Goal: Information Seeking & Learning: Check status

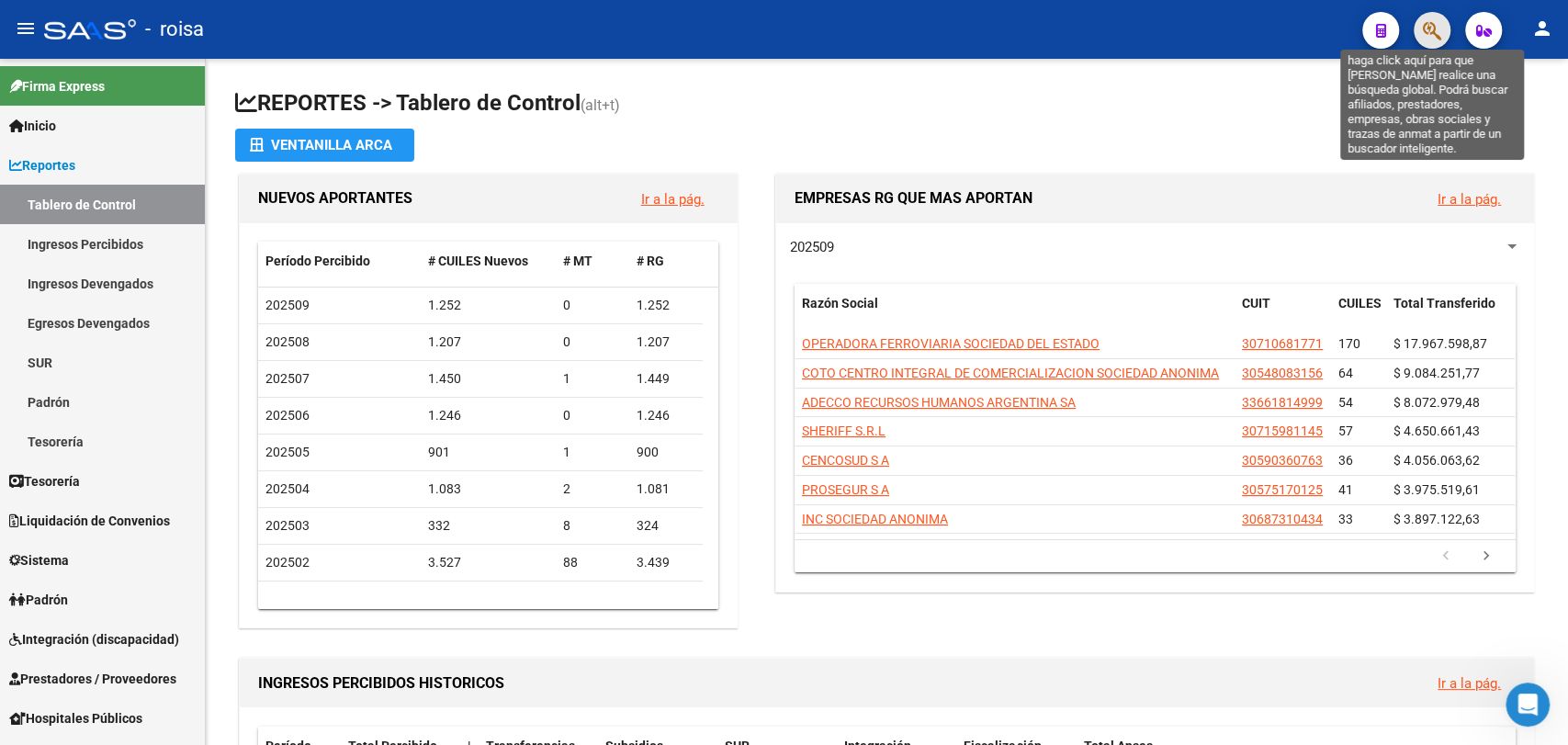
click at [1428, 39] on icon "button" at bounding box center [1431, 30] width 18 height 21
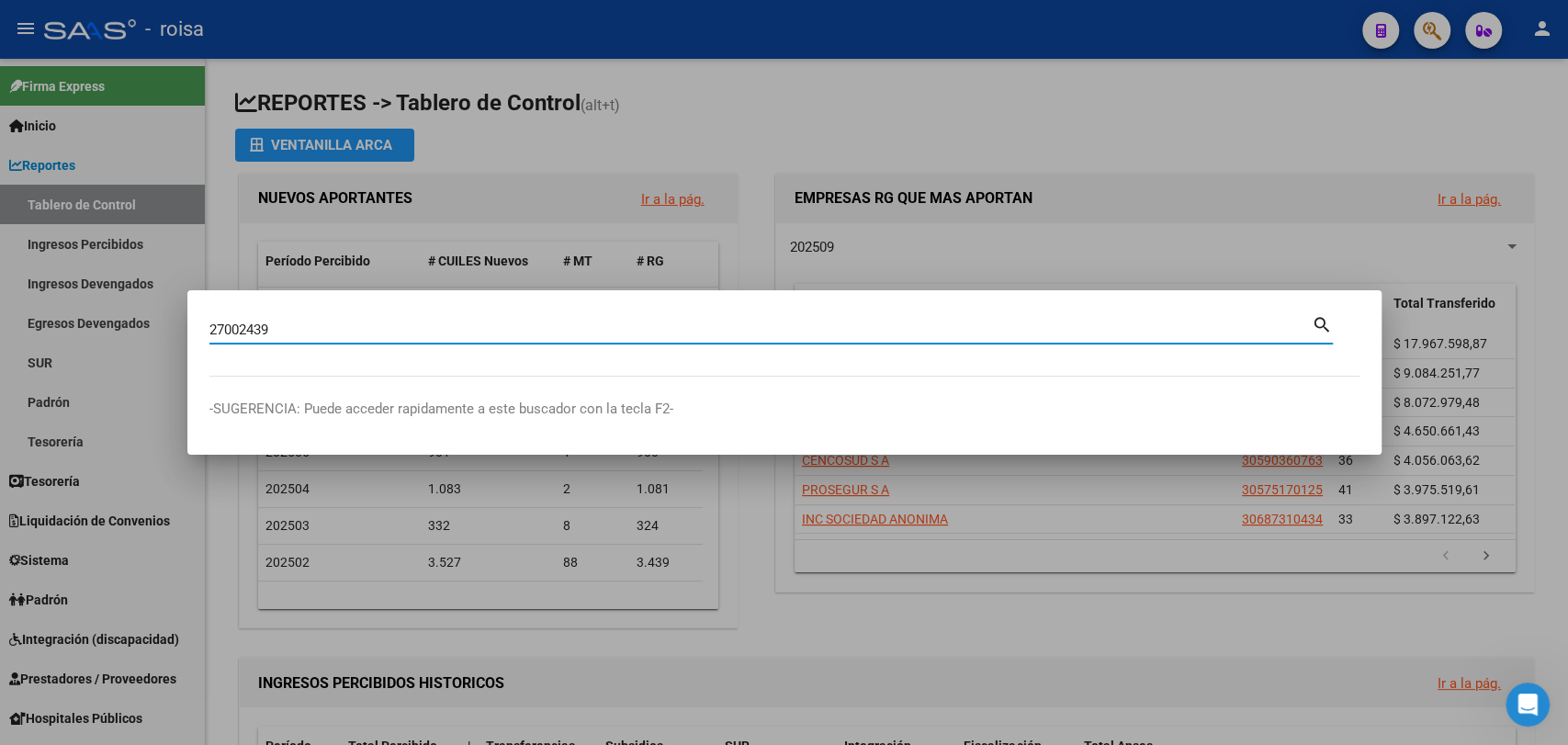
type input "27002439"
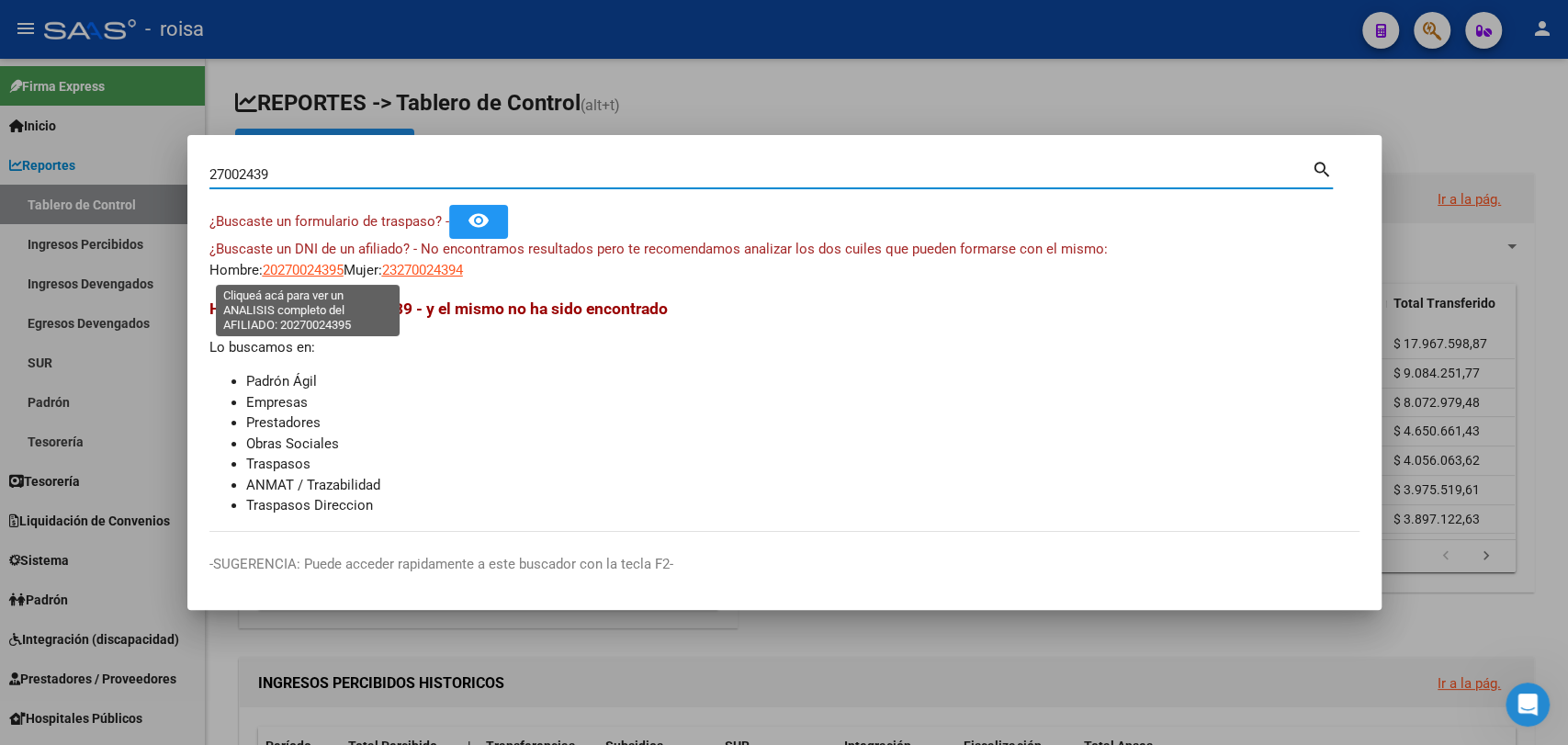
click at [344, 274] on span "20270024395" at bounding box center [303, 270] width 81 height 17
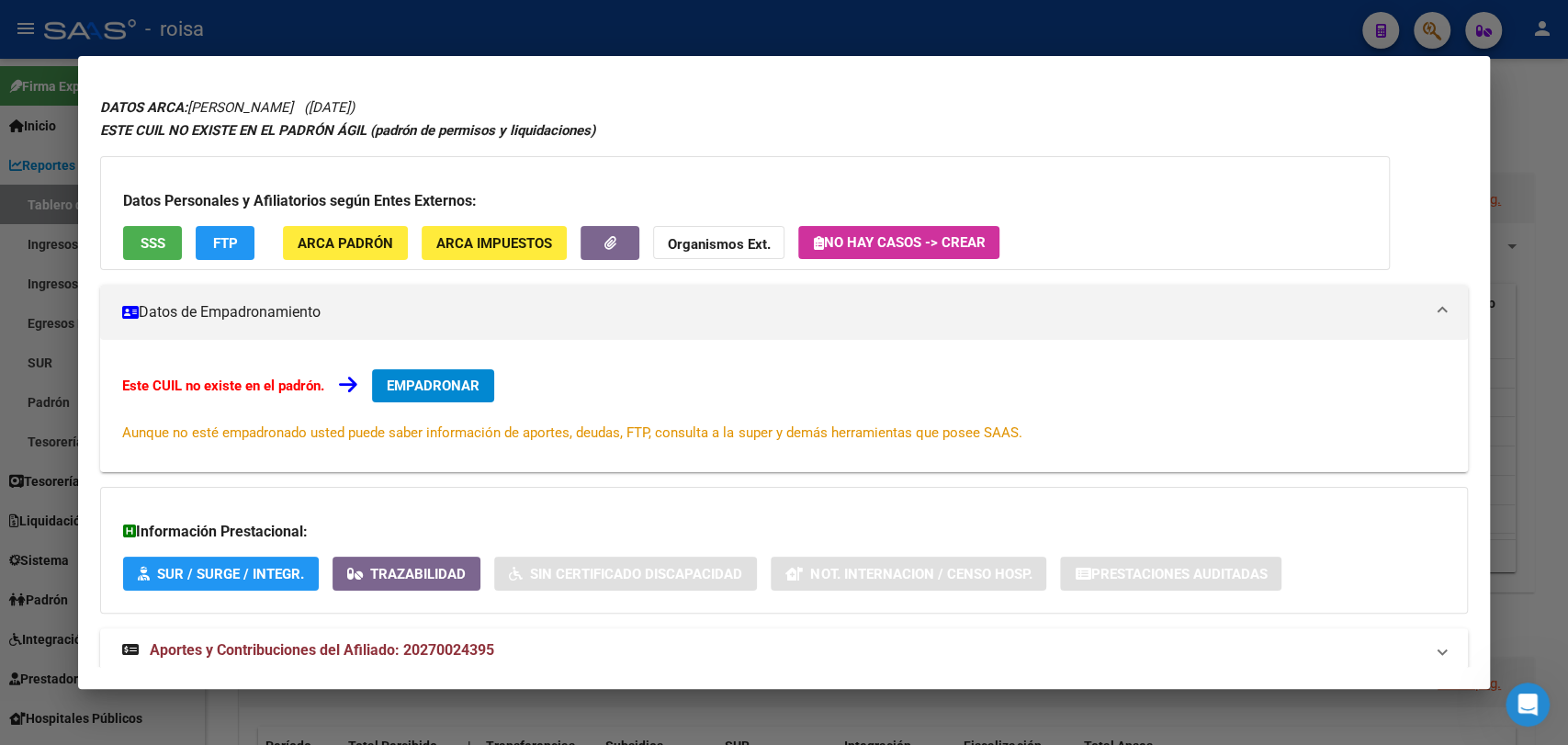
scroll to position [93, 0]
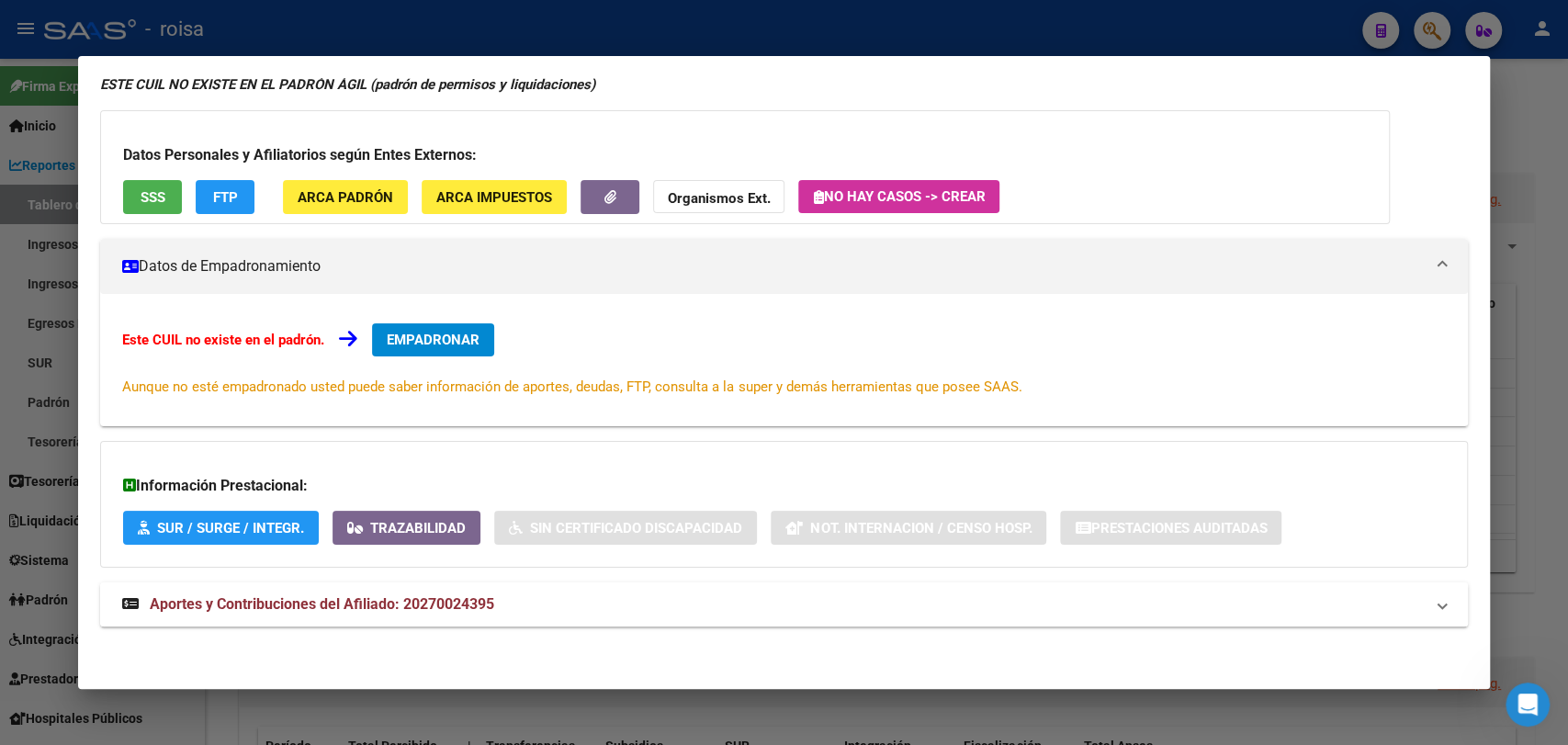
click at [211, 594] on strong "Aportes y Contribuciones del Afiliado: 20270024395" at bounding box center [308, 604] width 372 height 22
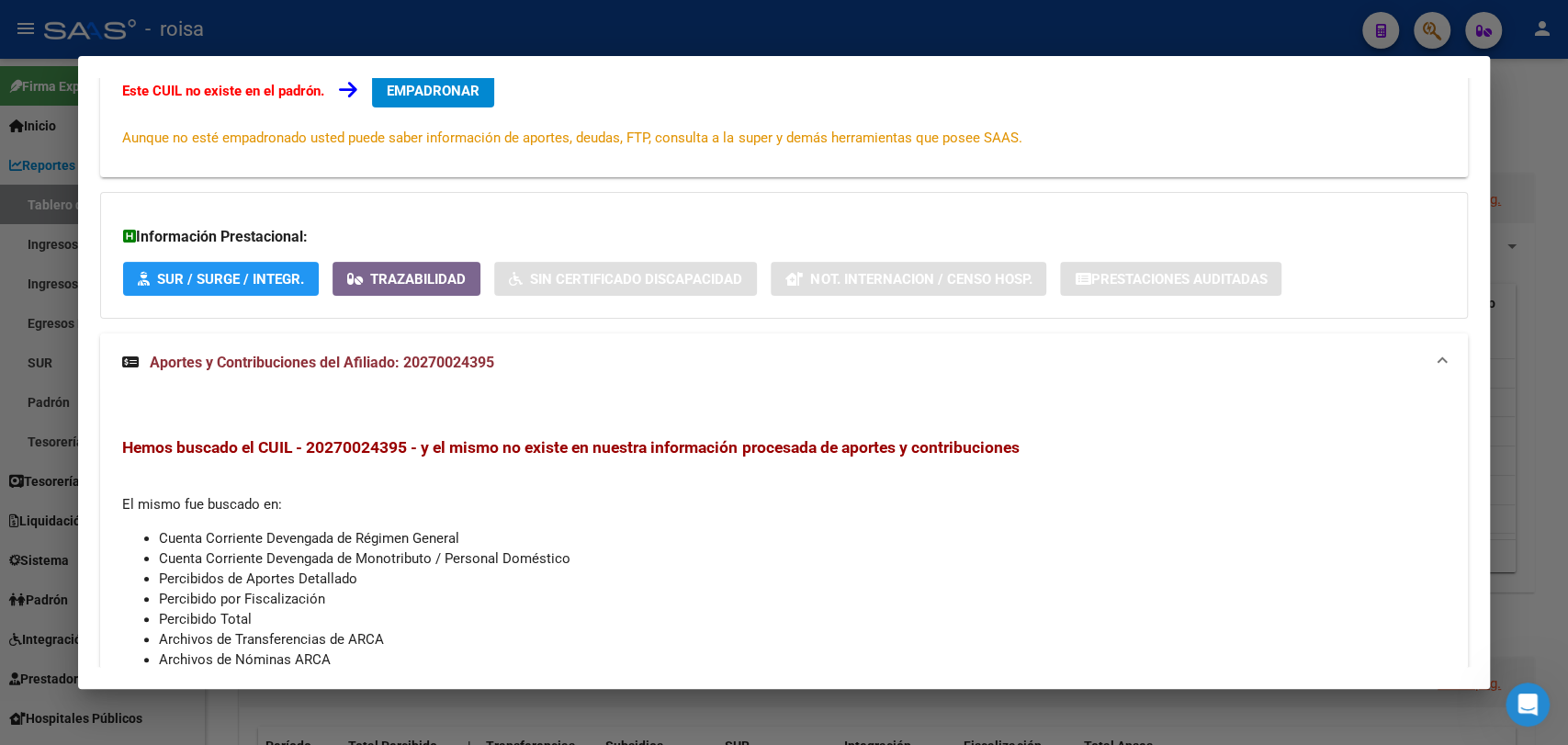
scroll to position [470, 0]
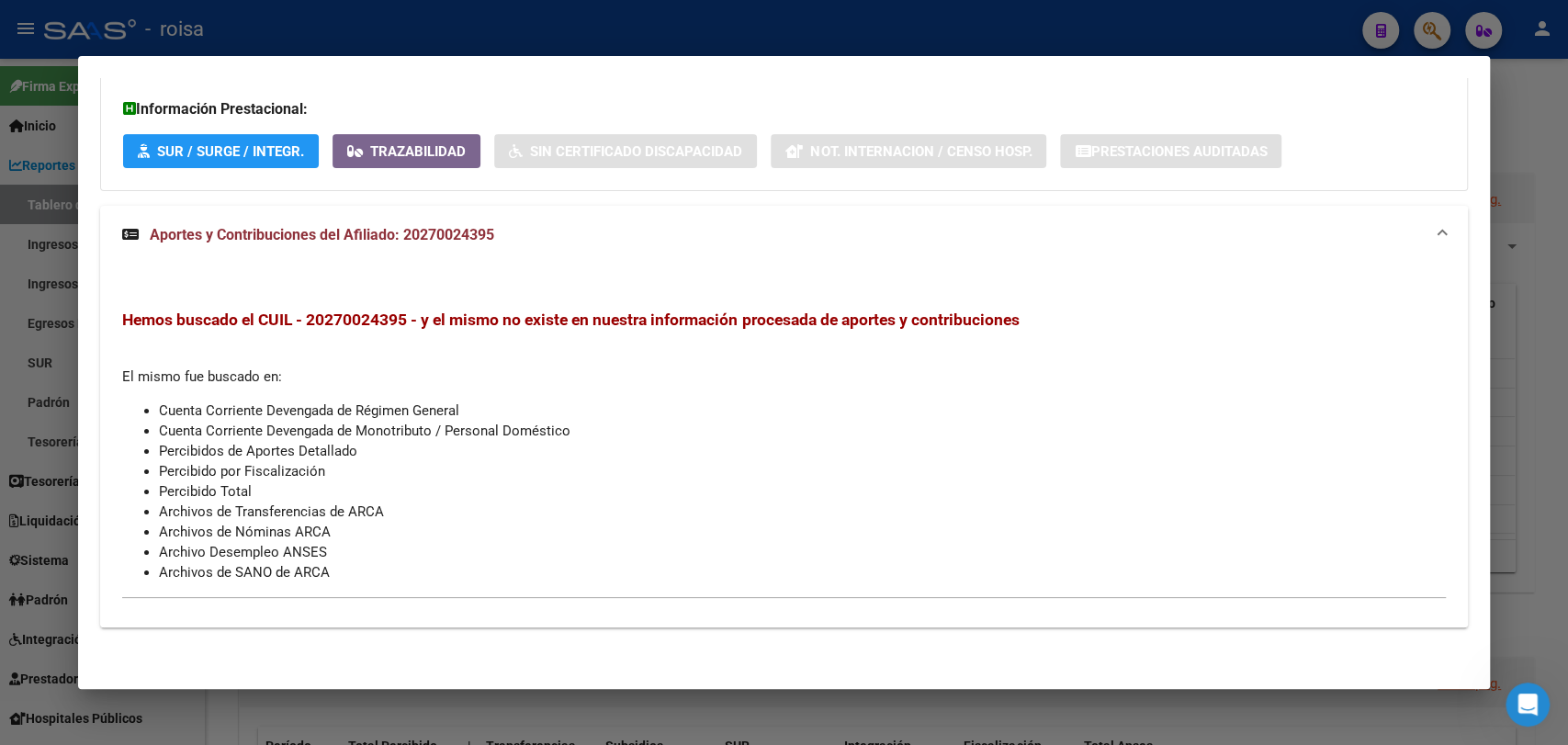
click at [339, 319] on span "Hemos buscado el CUIL - 20270024395 - y el mismo no existe en nuestra informaci…" at bounding box center [570, 319] width 897 height 18
copy span "20270024395"
click at [8, 144] on div at bounding box center [784, 372] width 1568 height 745
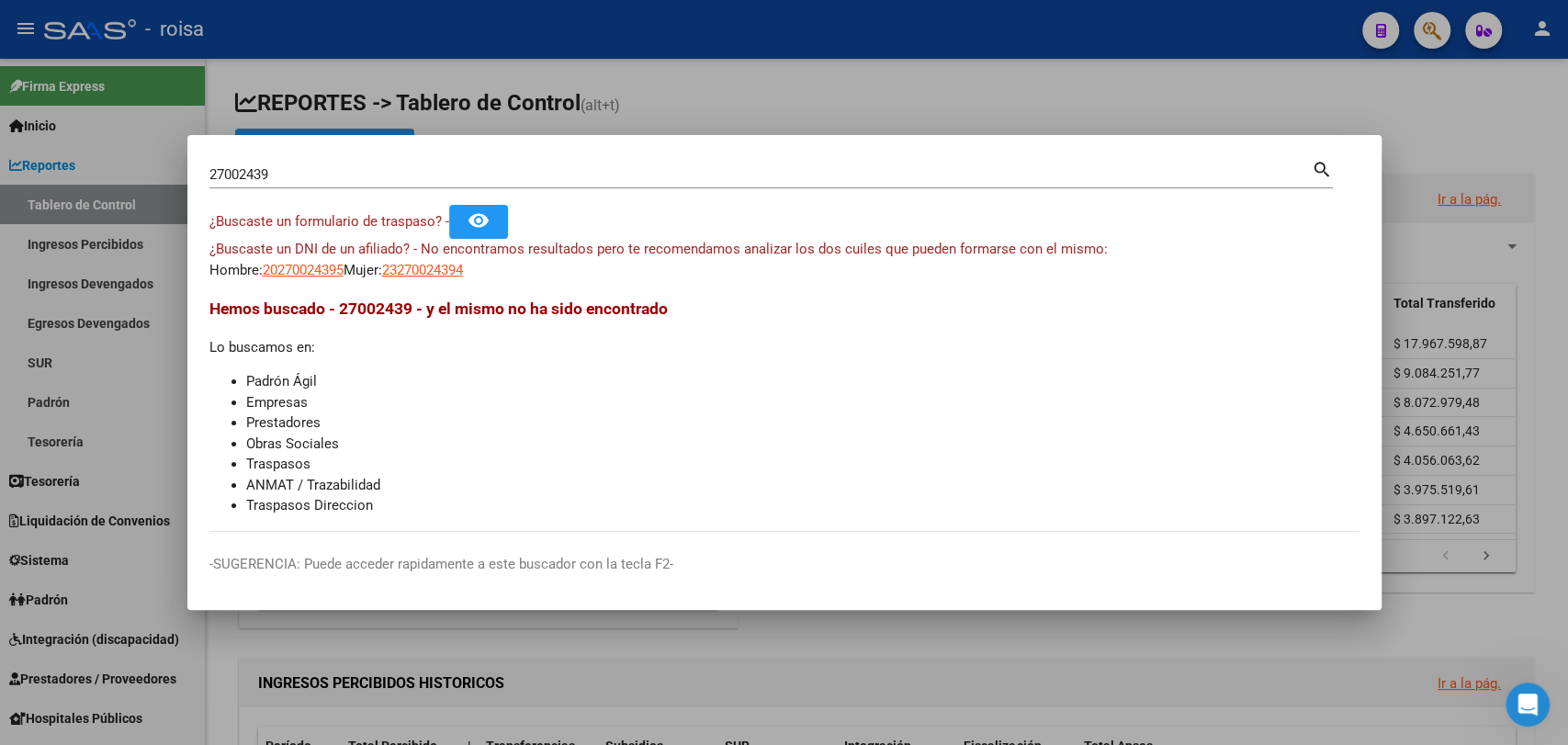
click at [52, 452] on div at bounding box center [784, 372] width 1568 height 745
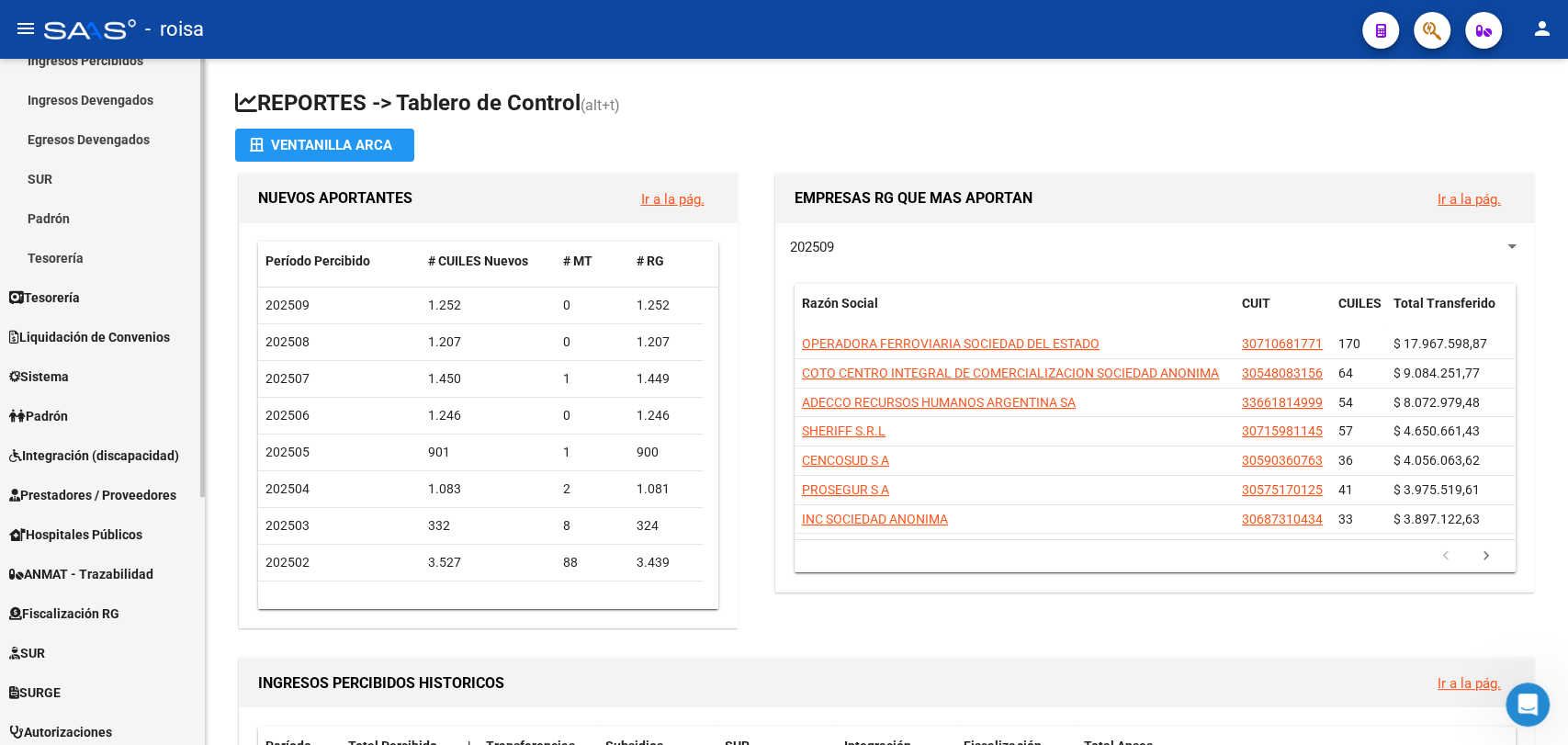
scroll to position [388, 0]
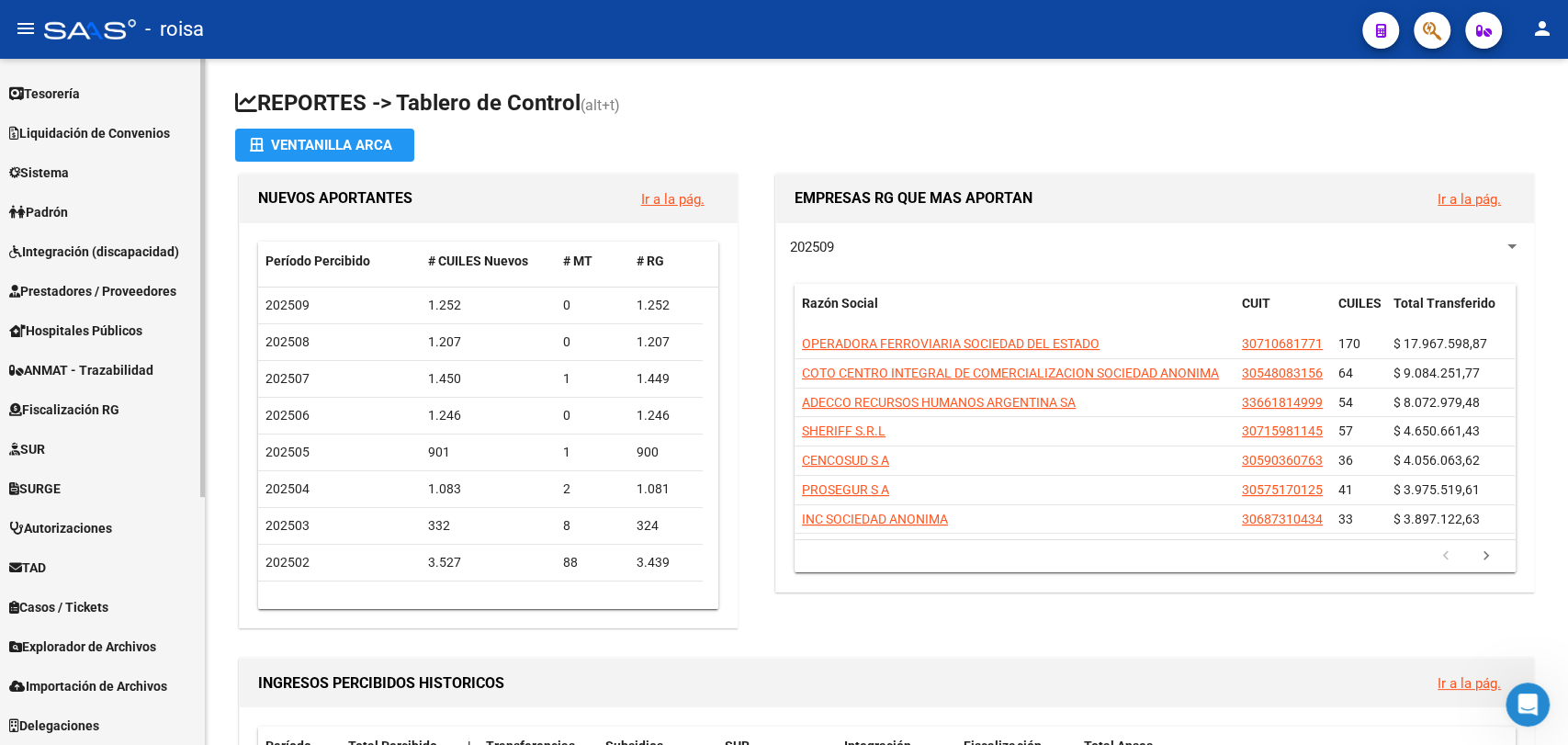
click at [96, 650] on span "Explorador de Archivos" at bounding box center [83, 646] width 147 height 20
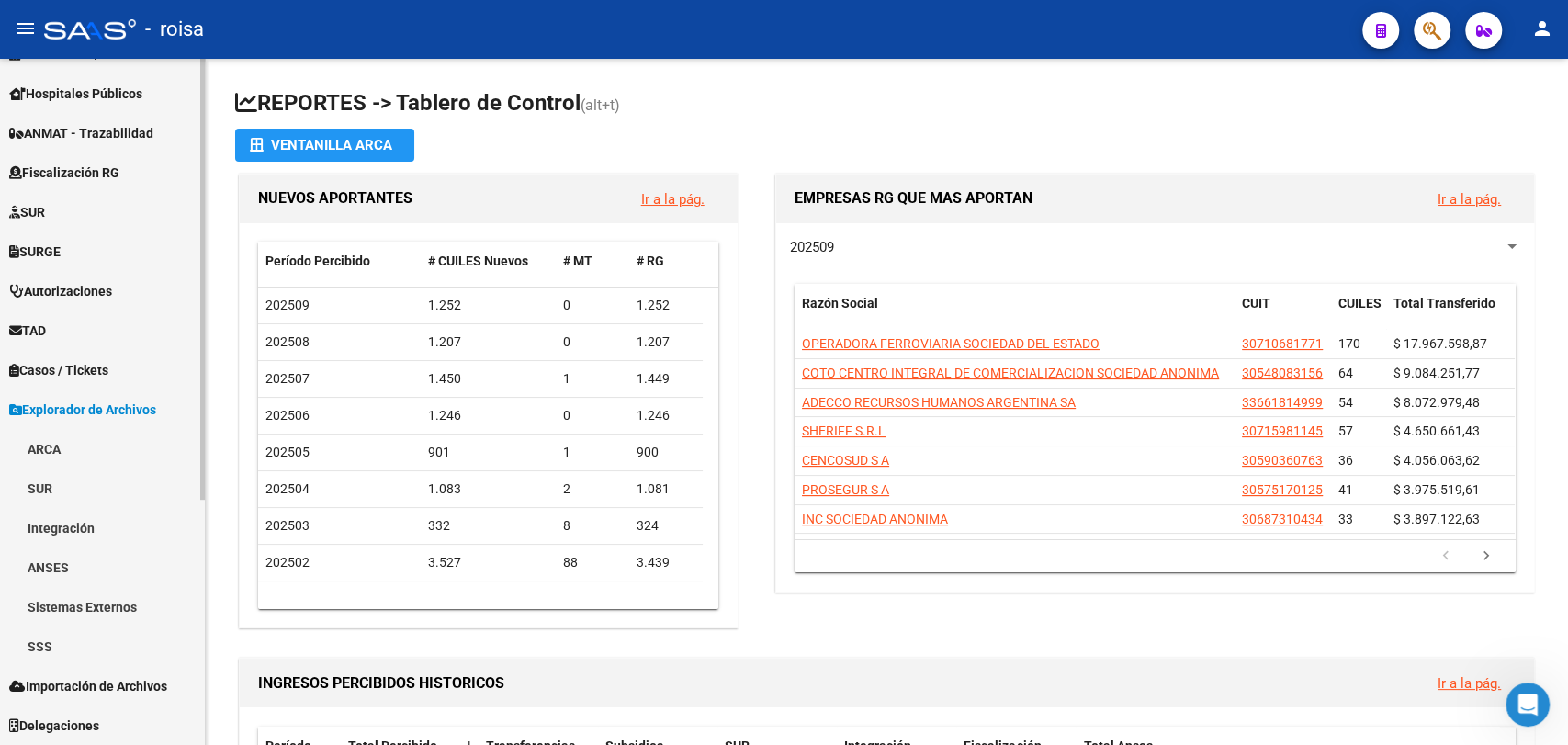
scroll to position [348, 0]
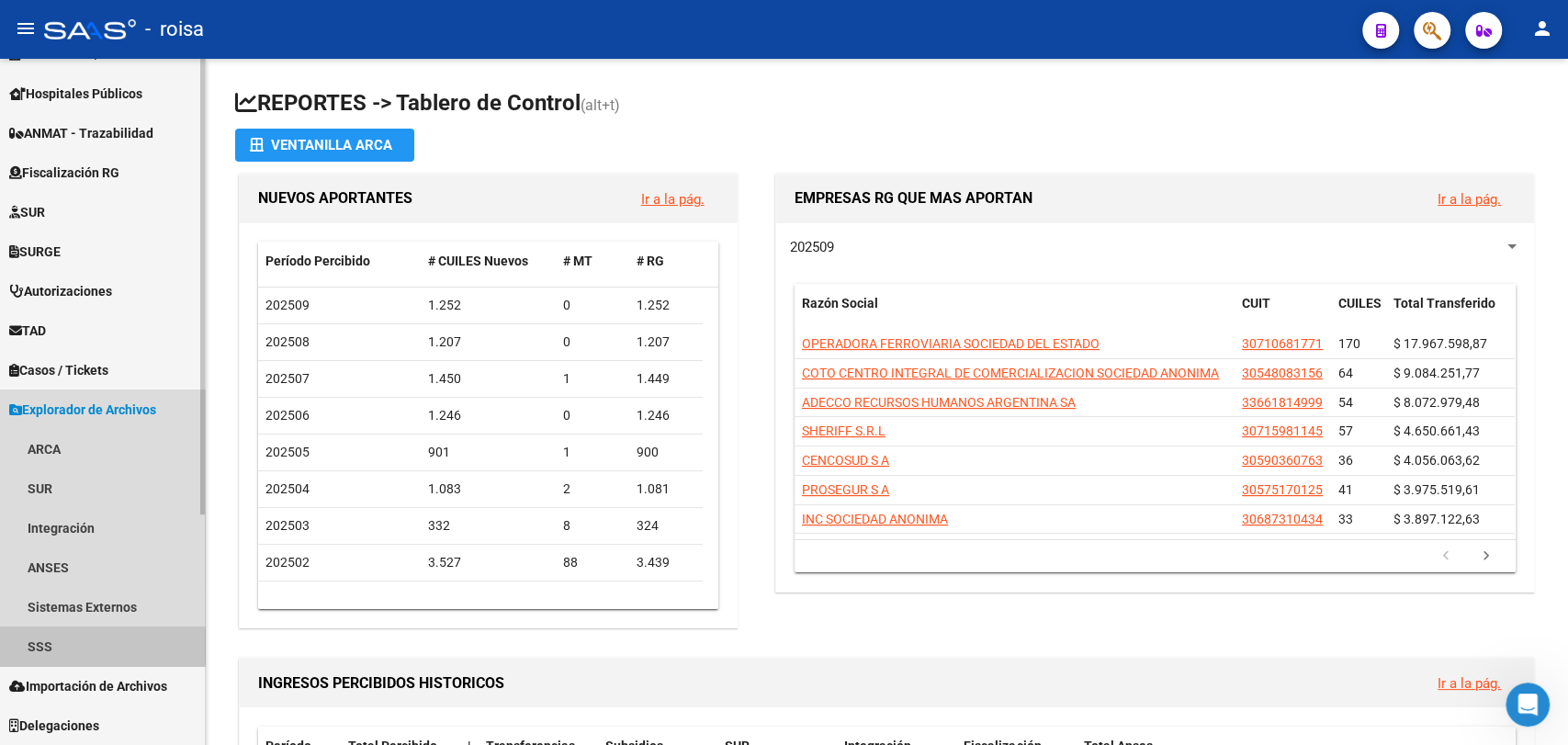
click at [66, 646] on link "SSS" at bounding box center [102, 647] width 205 height 40
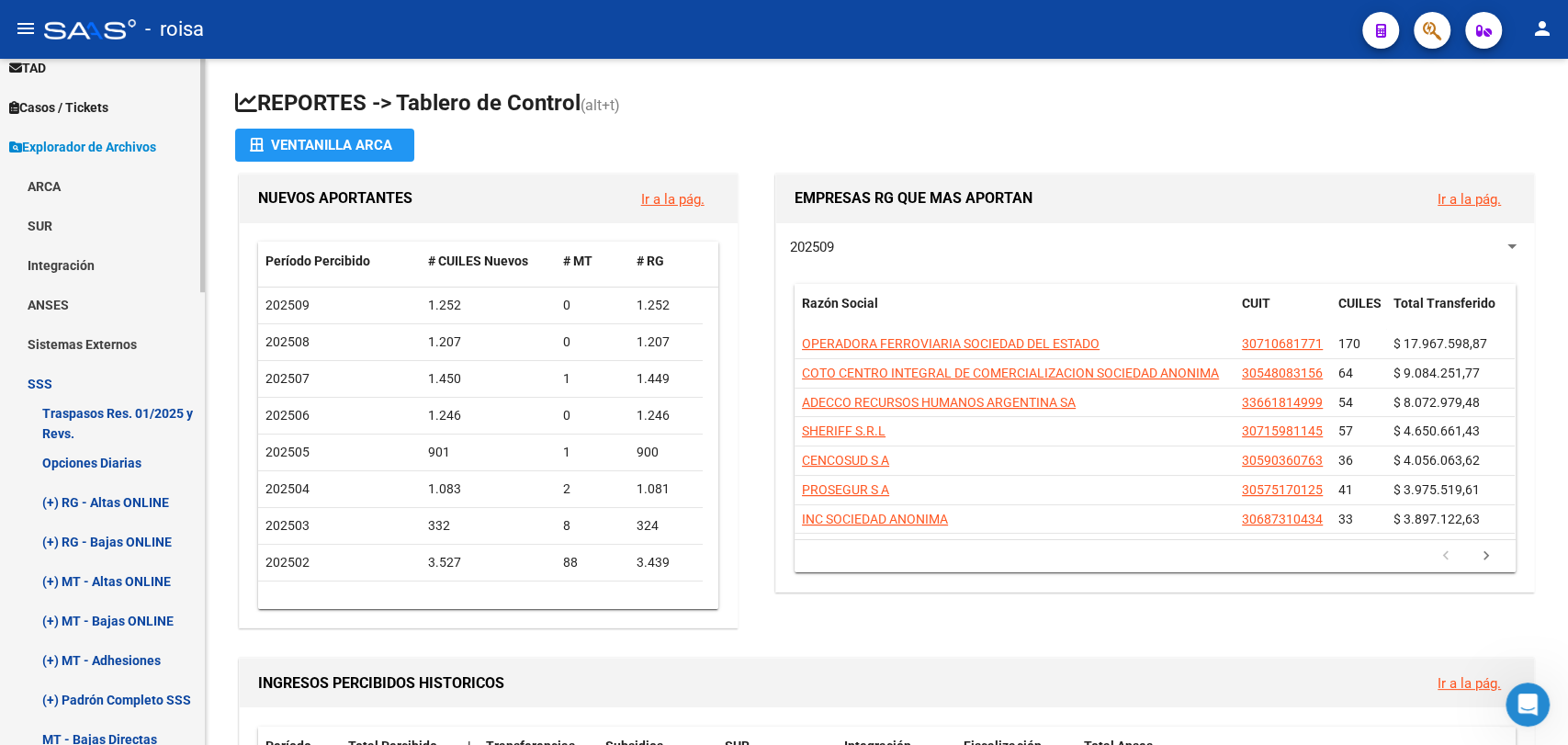
scroll to position [654, 0]
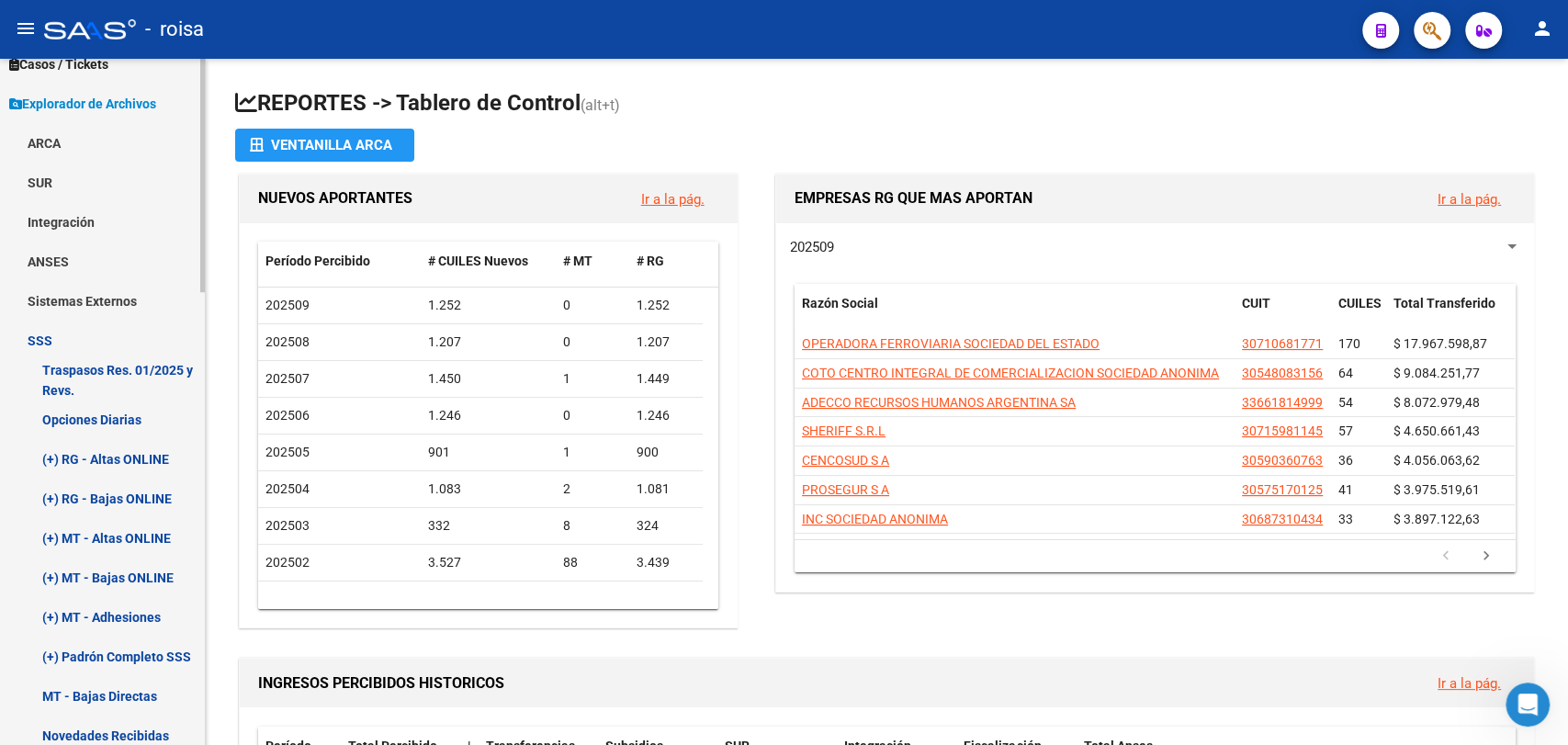
click at [74, 424] on link "Opciones Diarias" at bounding box center [102, 419] width 205 height 40
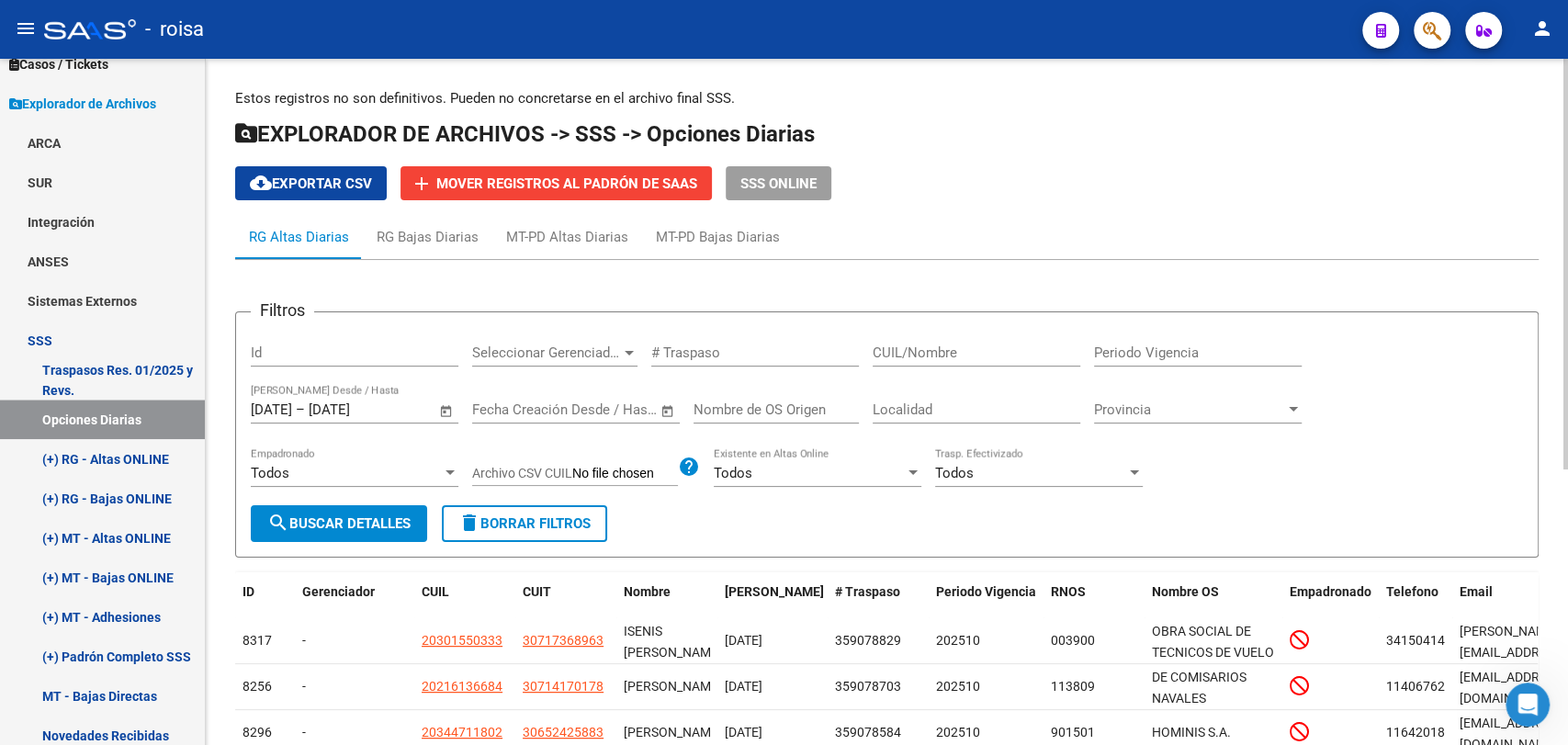
click at [448, 407] on span "Open calendar" at bounding box center [447, 411] width 44 height 44
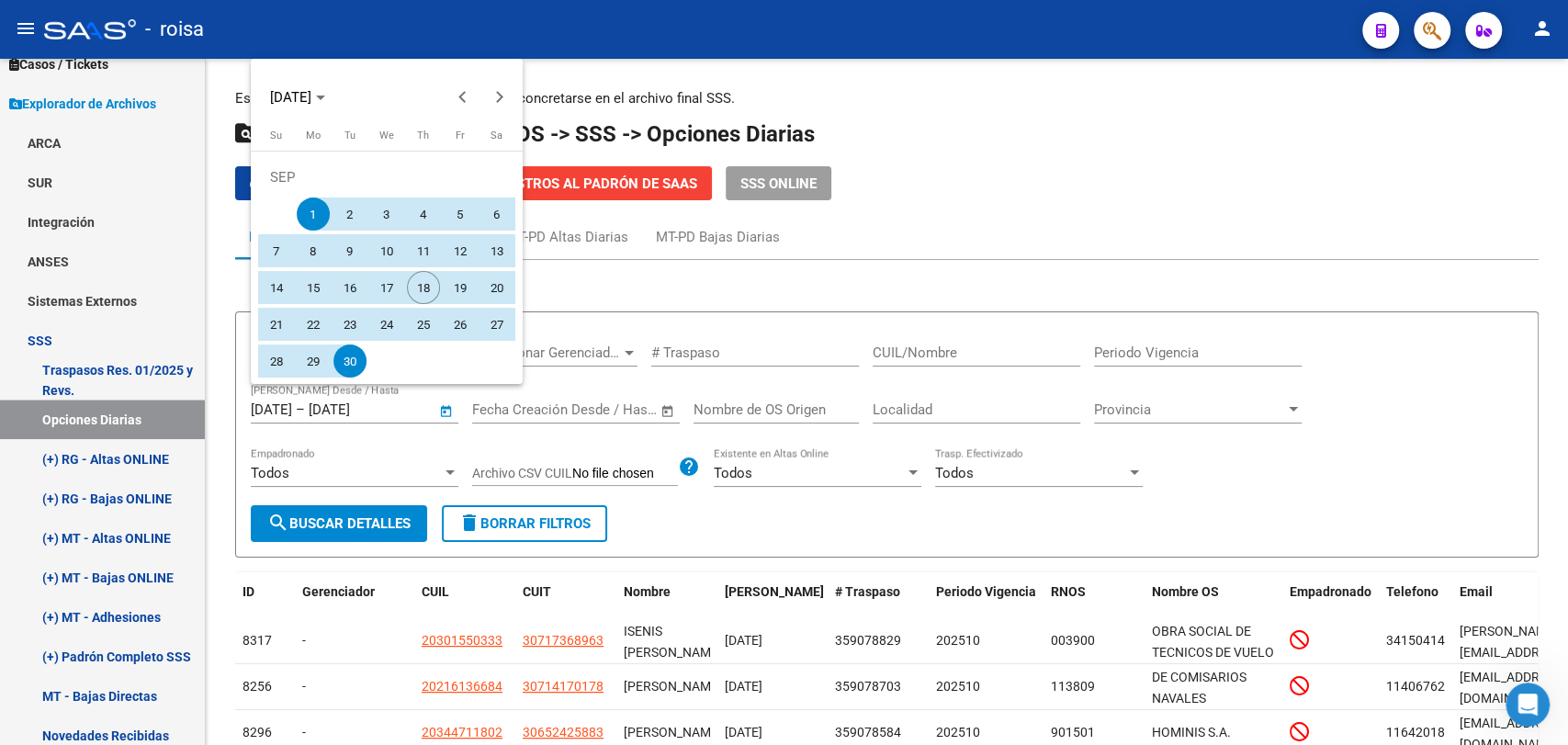
click at [376, 490] on div at bounding box center [784, 372] width 1568 height 745
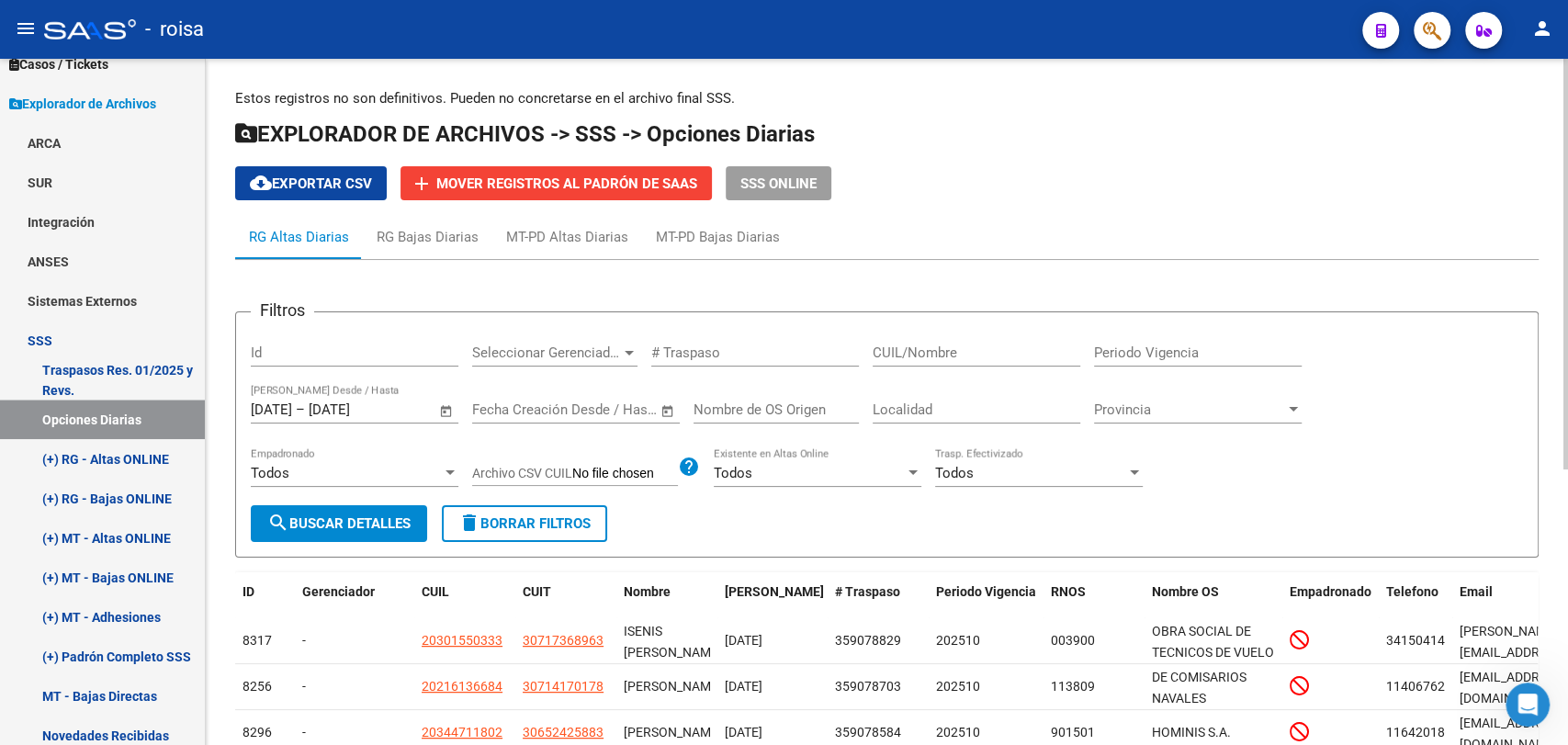
click at [439, 421] on span "Open calendar" at bounding box center [447, 411] width 44 height 44
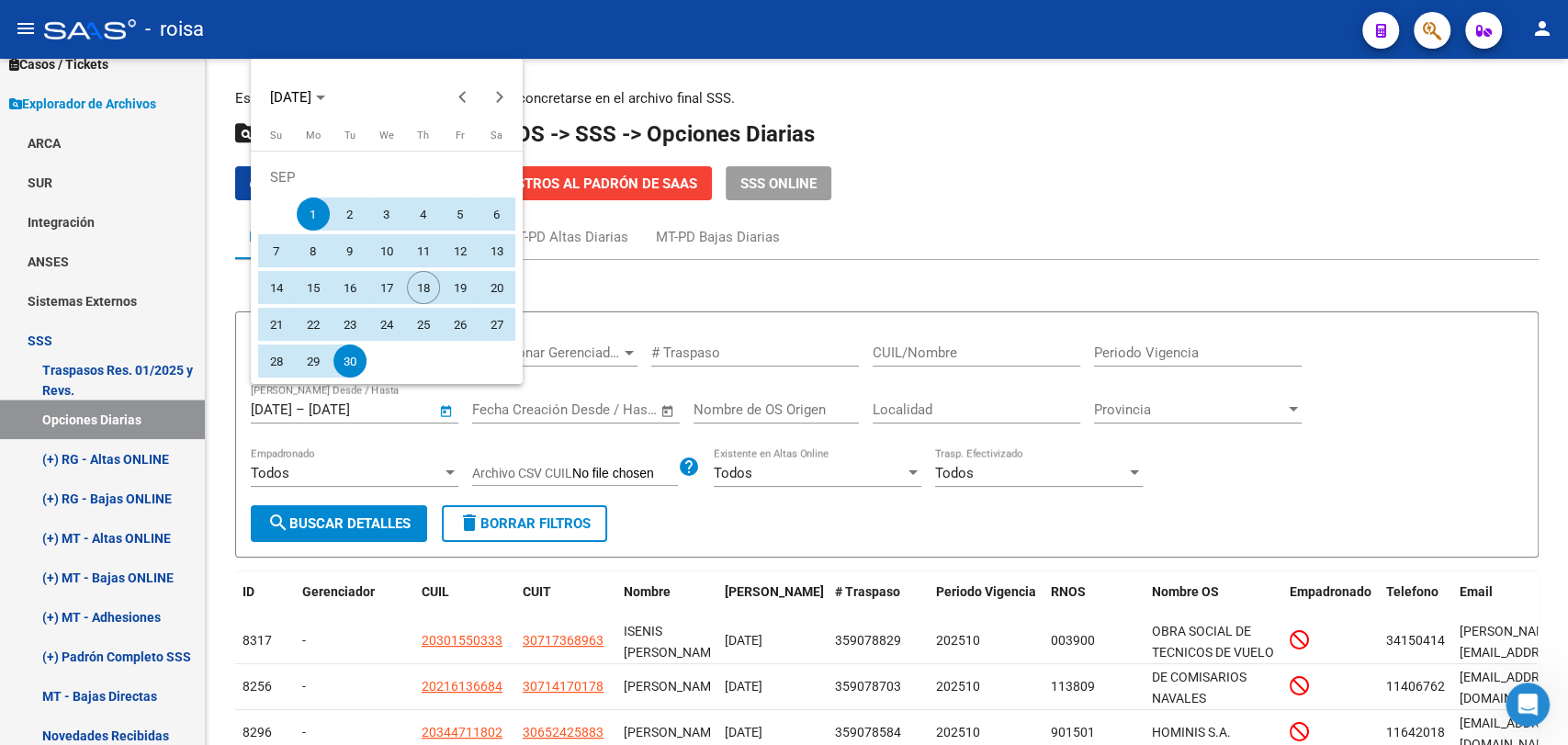
click at [779, 354] on div at bounding box center [784, 372] width 1568 height 745
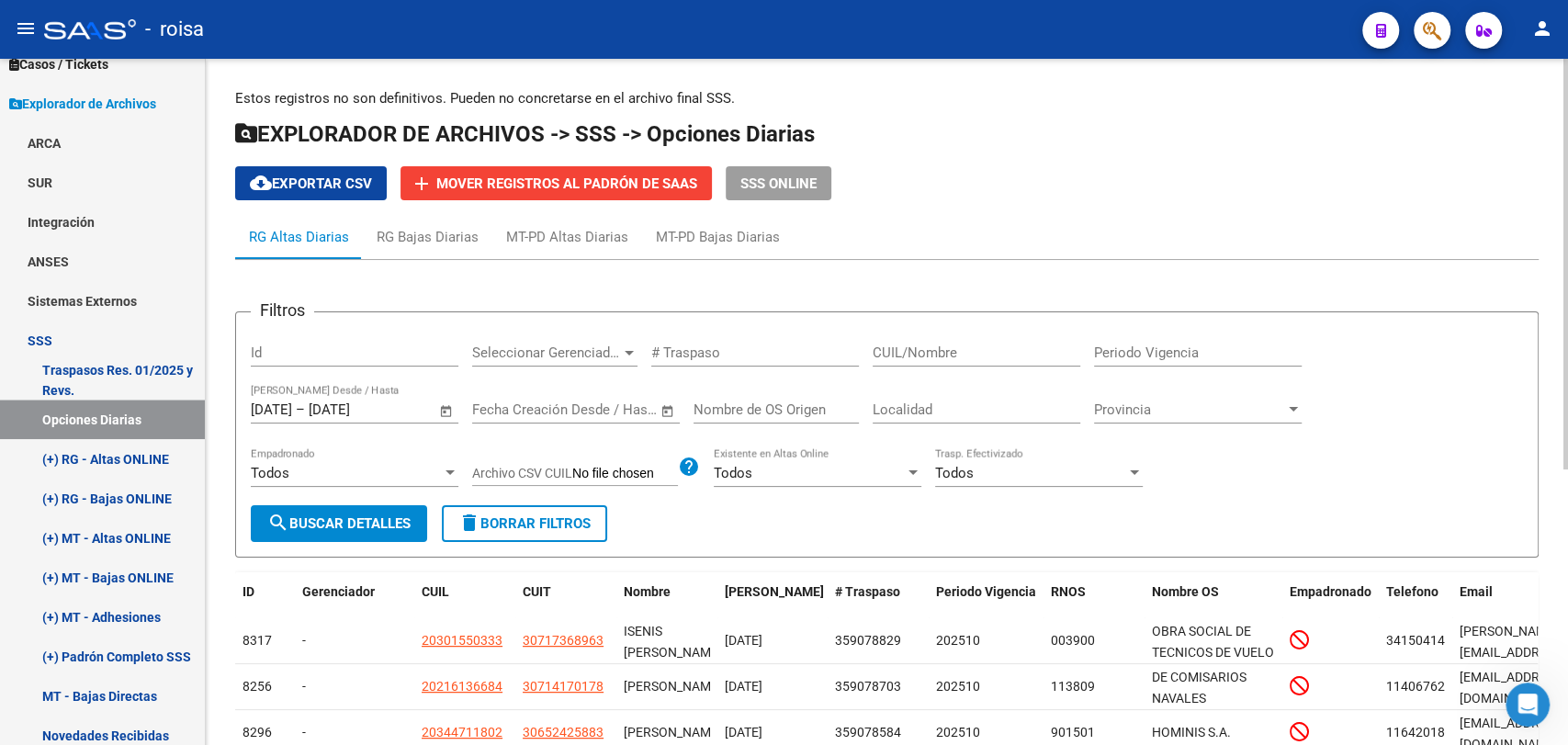
click at [938, 340] on div "CUIL/Nombre" at bounding box center [977, 347] width 208 height 40
type input "2"
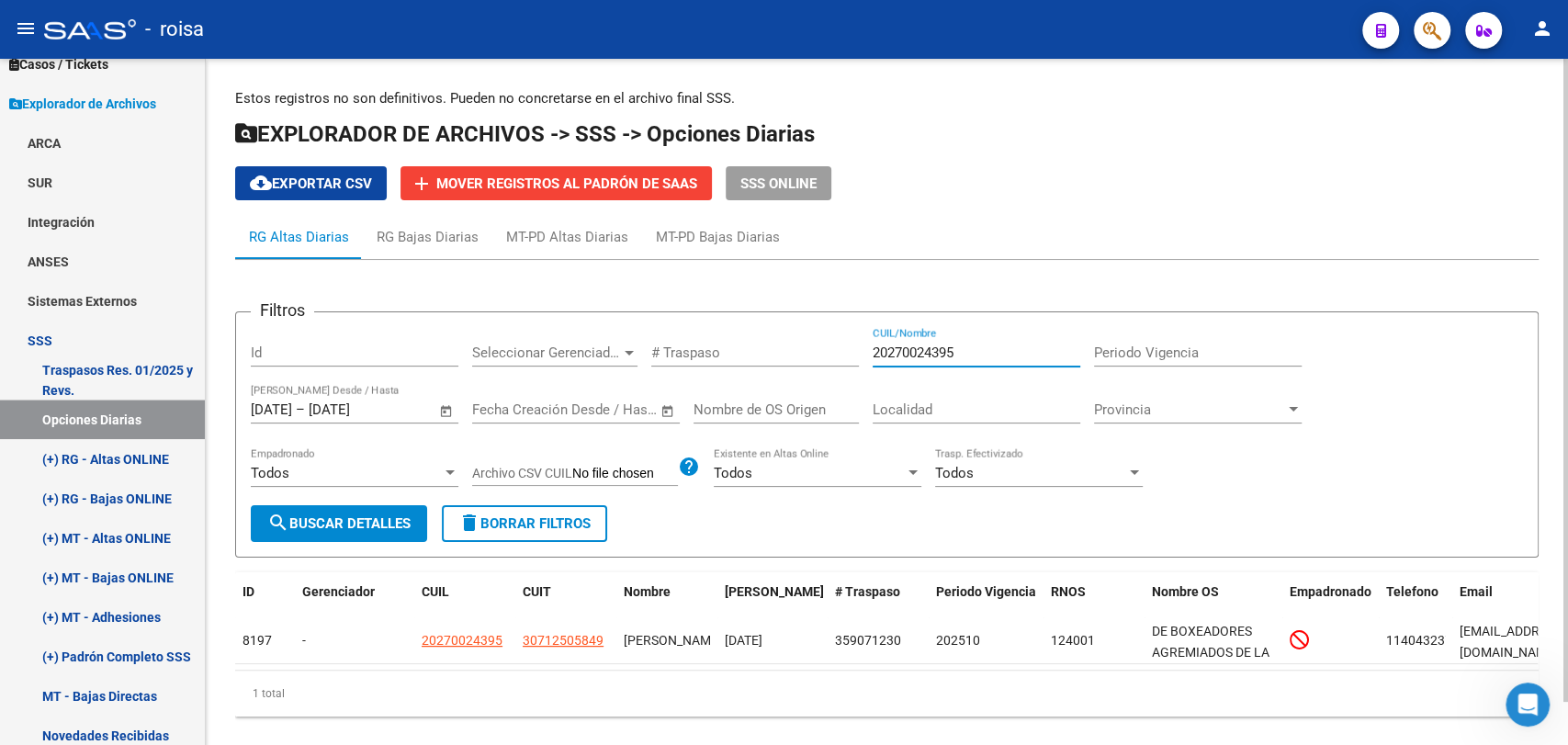
type input "20270024395"
click at [444, 408] on span "Open calendar" at bounding box center [447, 411] width 44 height 44
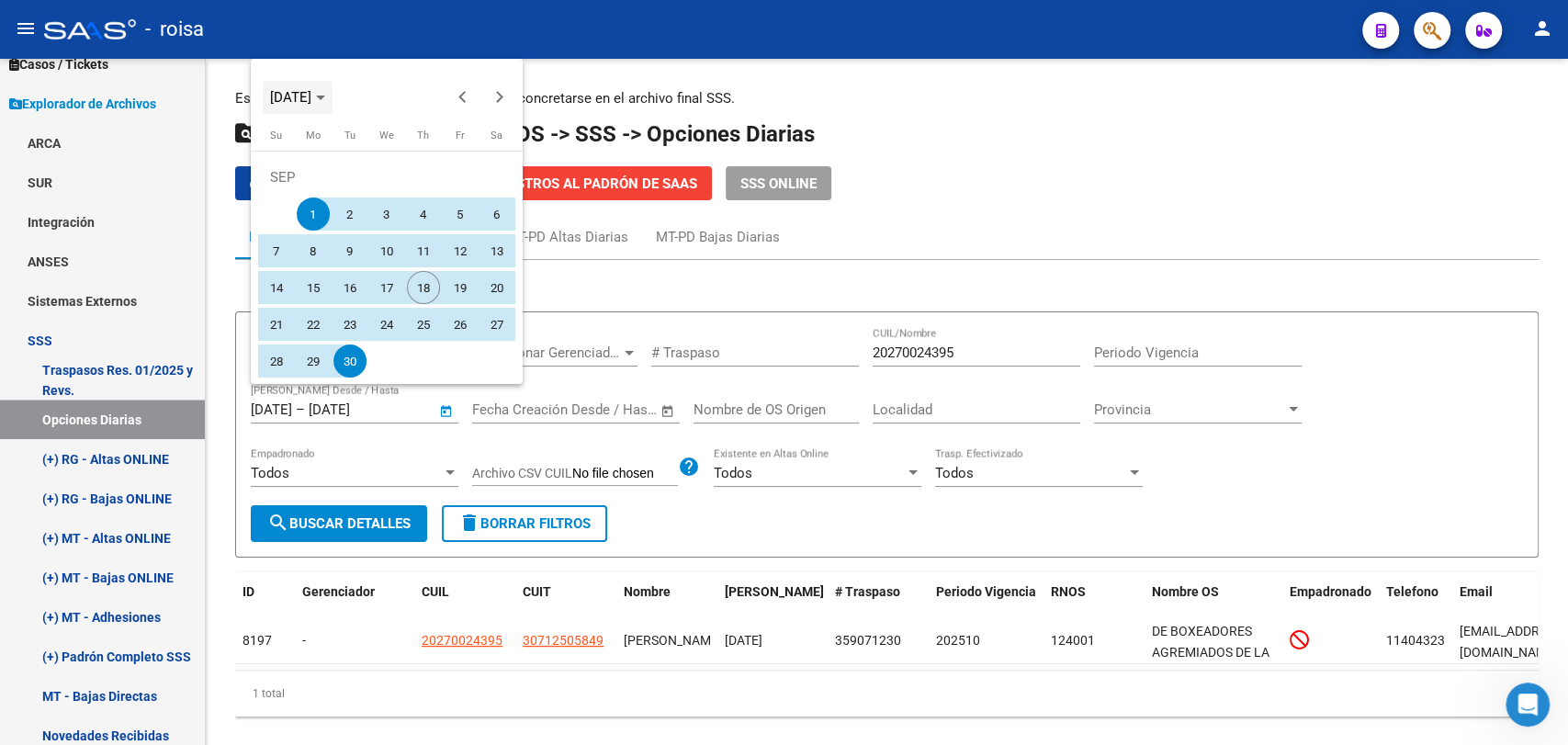
click at [312, 94] on span "[DATE]" at bounding box center [291, 97] width 42 height 17
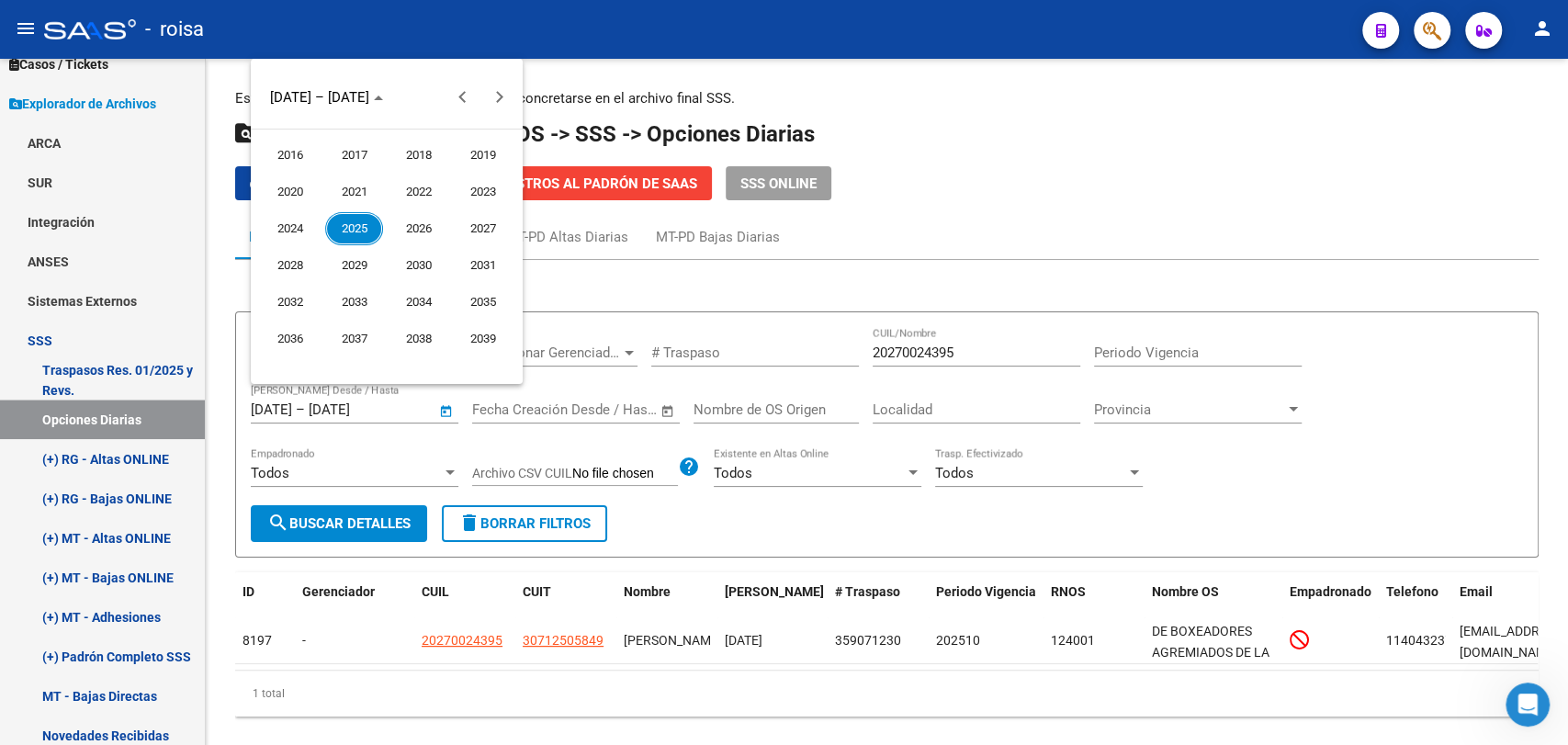
click at [351, 225] on span "2025" at bounding box center [354, 229] width 58 height 33
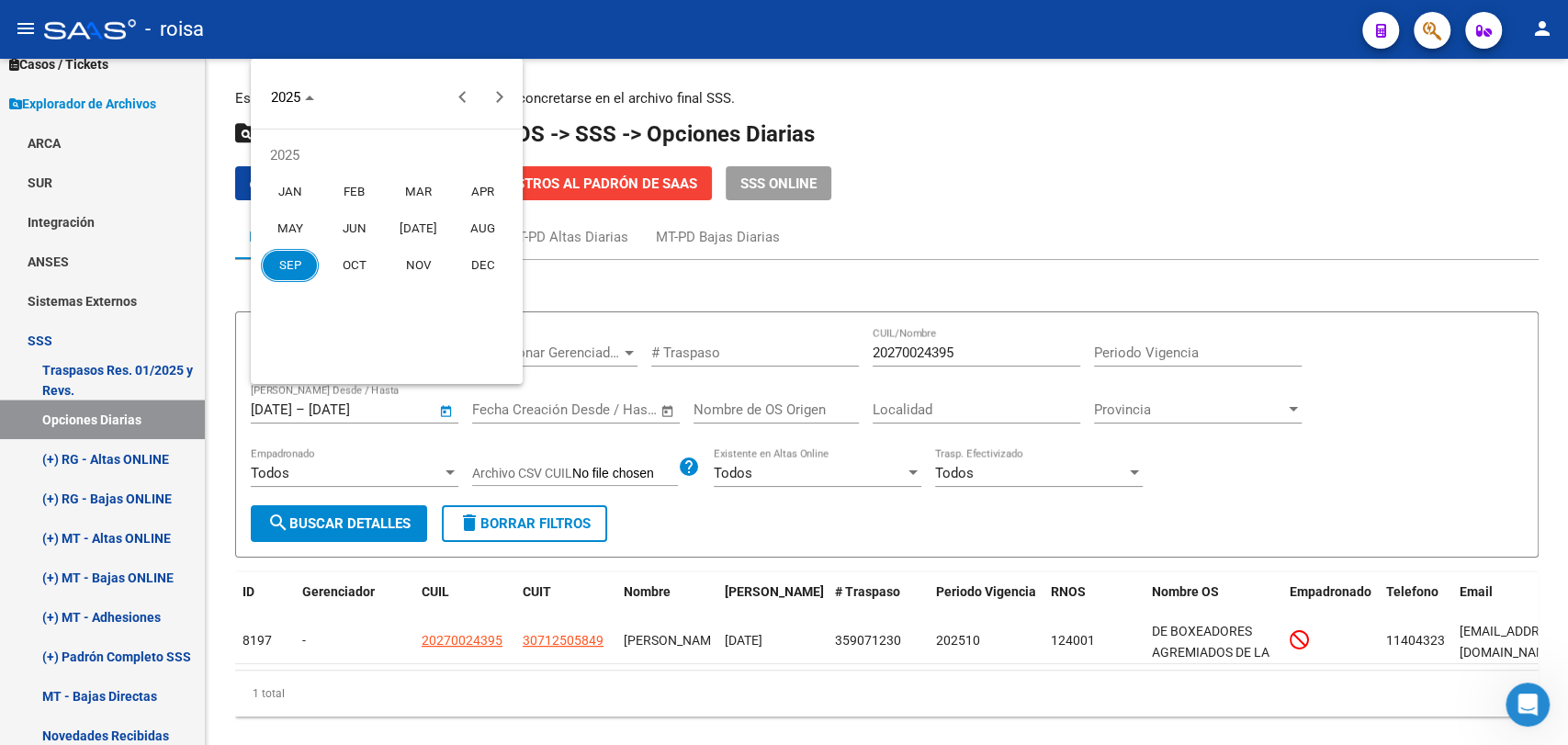
click at [278, 197] on span "JAN" at bounding box center [289, 192] width 58 height 33
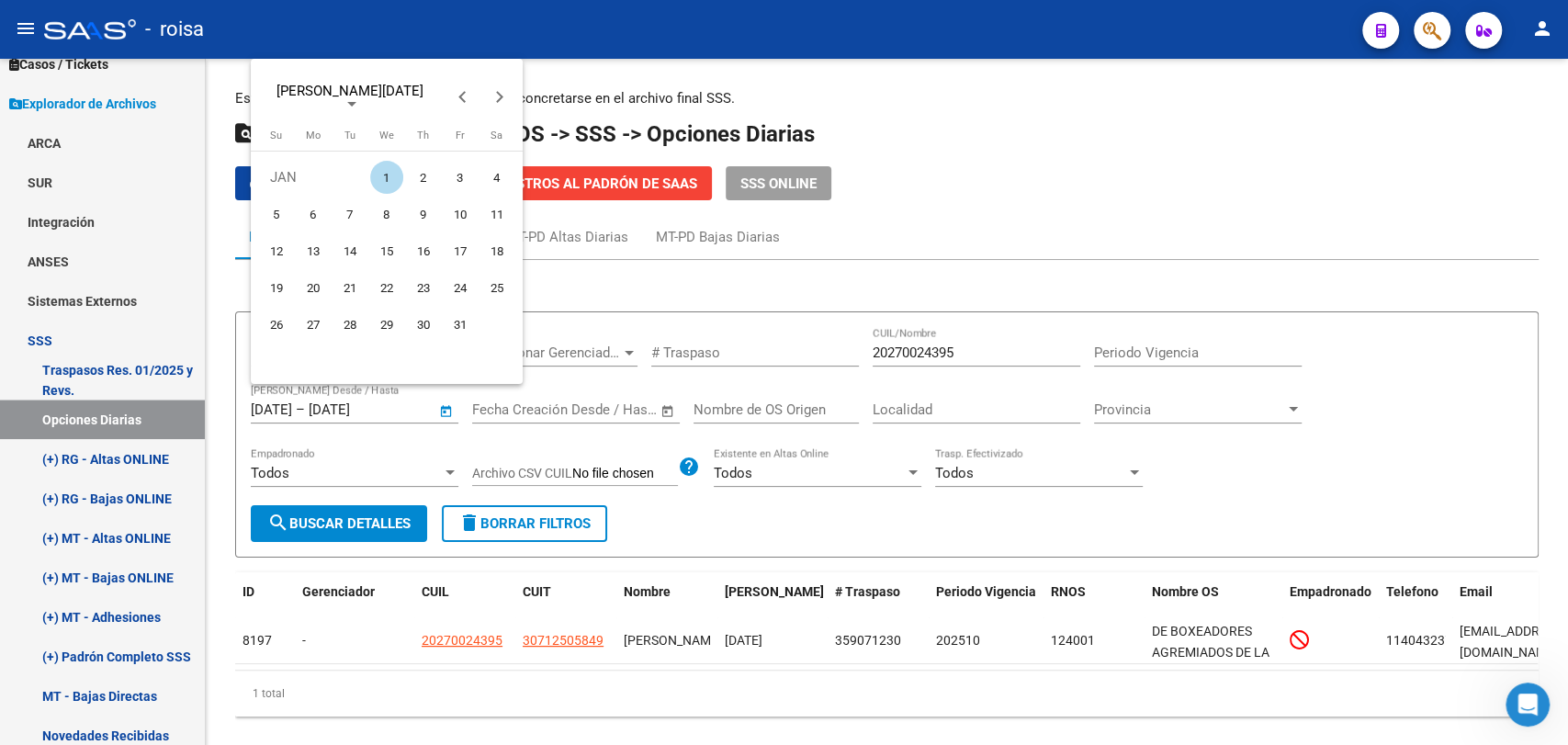
click at [382, 171] on span "1" at bounding box center [386, 177] width 33 height 33
type input "[DATE]"
click at [320, 99] on span "[PERSON_NAME][DATE]" at bounding box center [350, 92] width 147 height 17
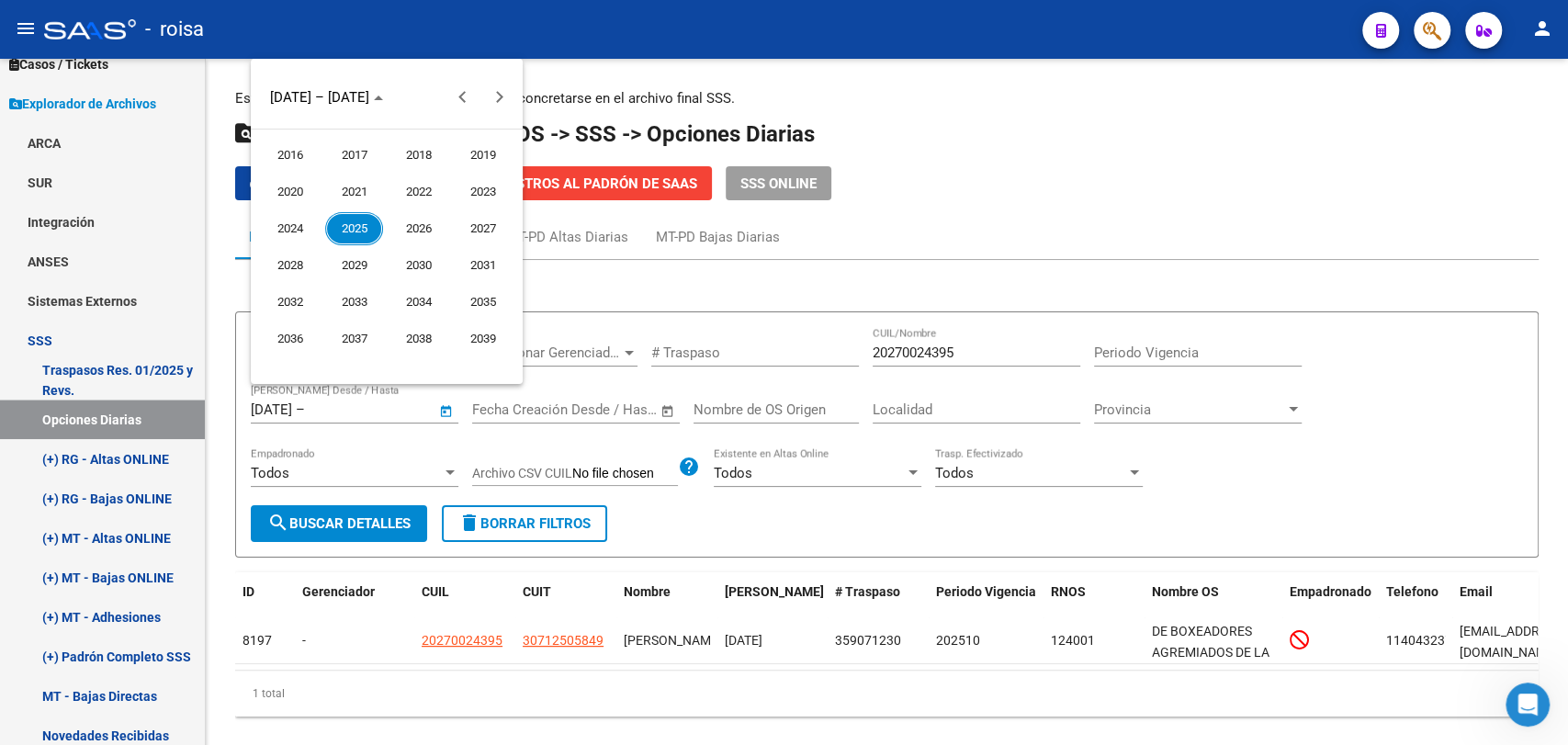
click at [349, 226] on span "2025" at bounding box center [354, 229] width 58 height 33
click at [474, 257] on span "DEC" at bounding box center [482, 265] width 58 height 33
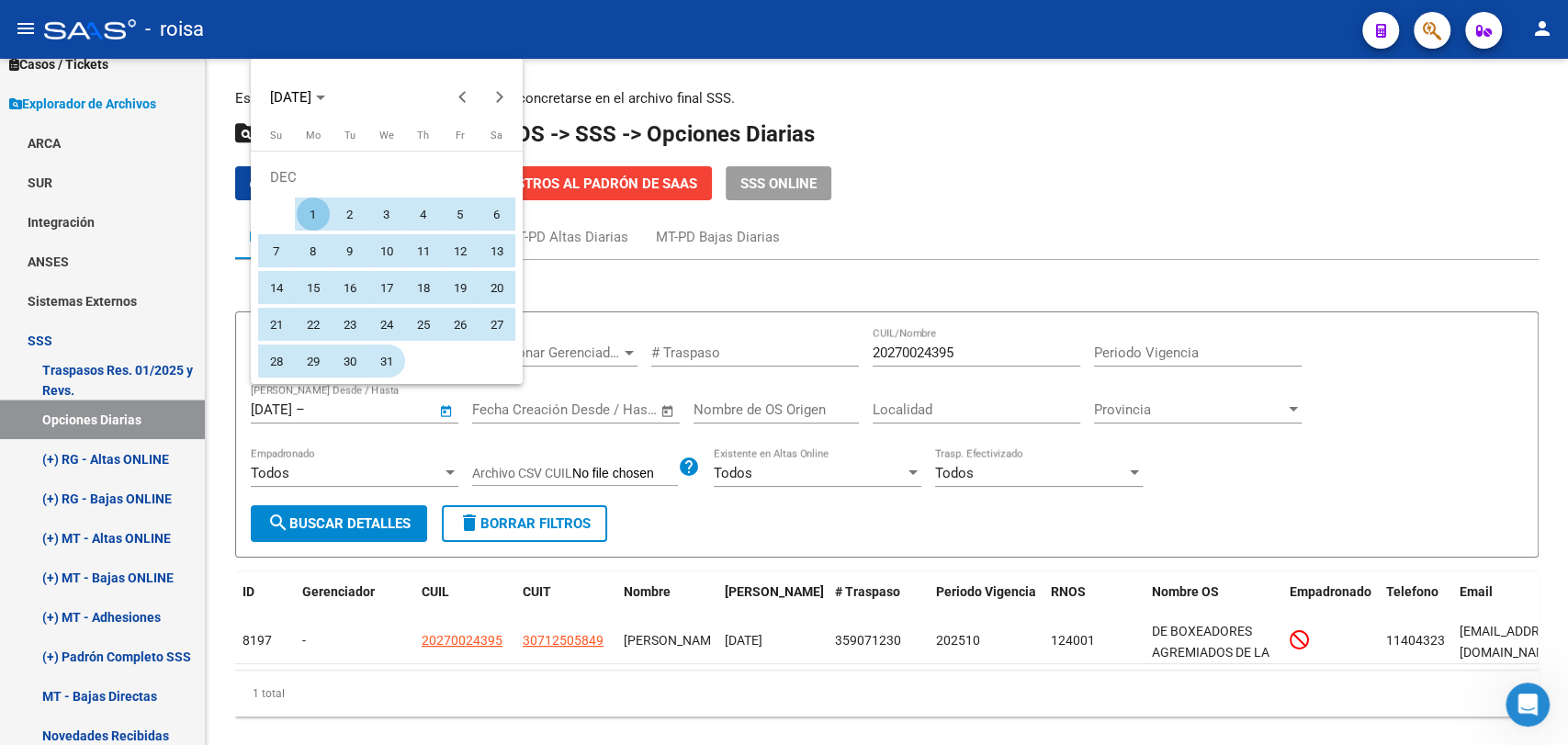
click at [368, 358] on button "31" at bounding box center [386, 361] width 37 height 37
type input "[DATE]"
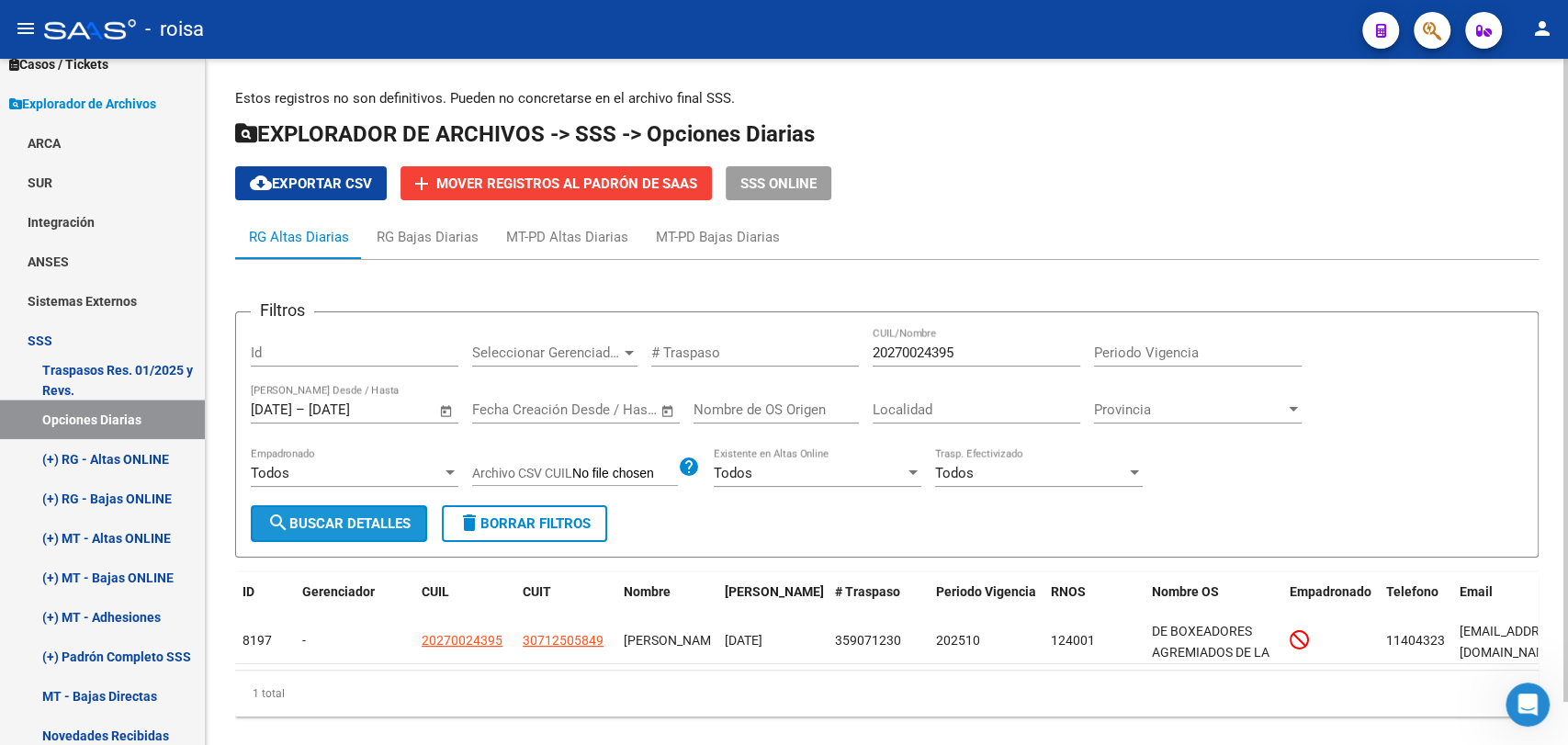
click at [327, 514] on button "search Buscar Detalles" at bounding box center [339, 523] width 177 height 37
click at [900, 342] on div "20270024395 CUIL/Nombre" at bounding box center [977, 347] width 208 height 40
click at [902, 349] on input "20270024395" at bounding box center [977, 353] width 208 height 17
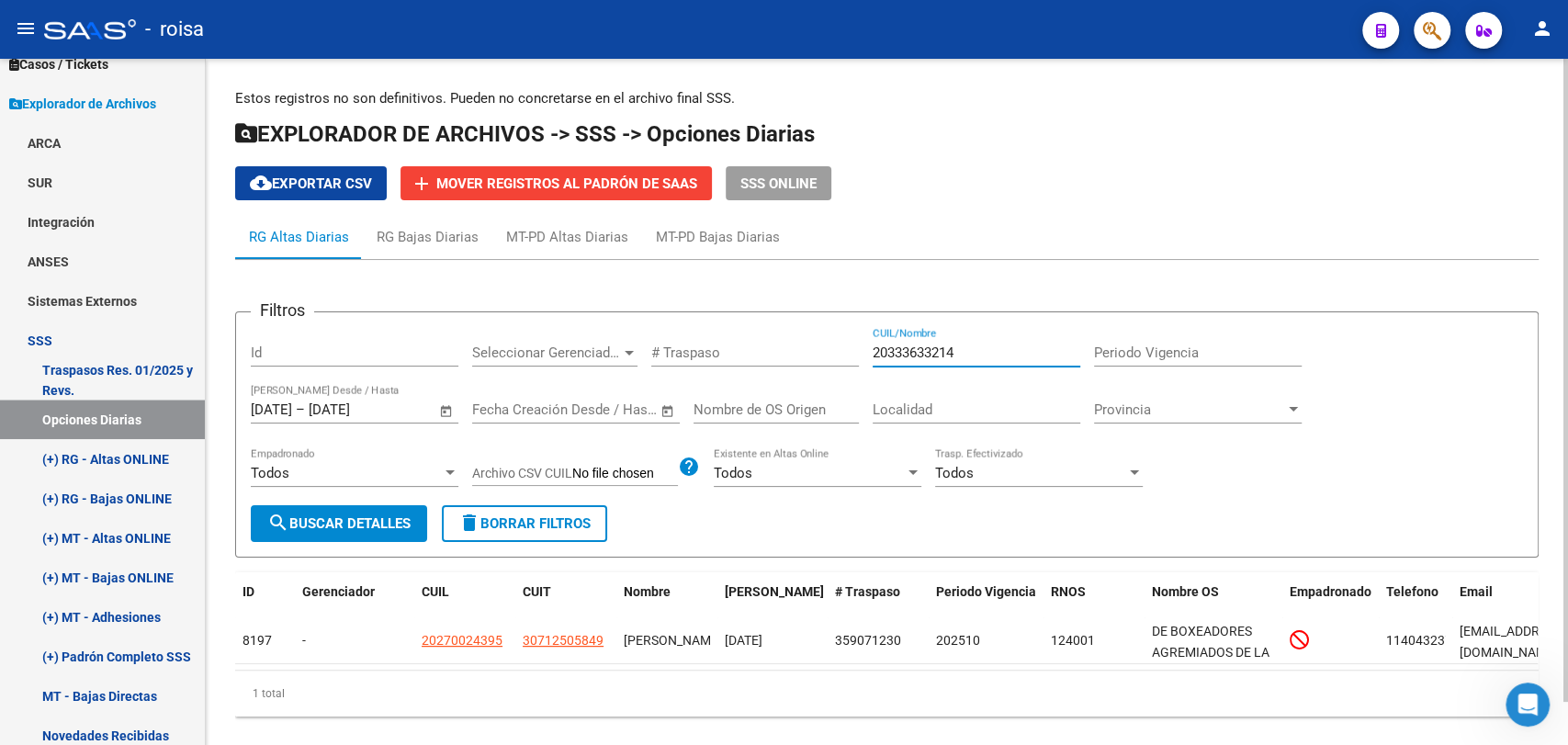
click at [359, 529] on span "search Buscar Detalles" at bounding box center [339, 524] width 143 height 17
click at [907, 347] on input "20333633214" at bounding box center [977, 353] width 208 height 17
click at [338, 524] on span "search Buscar Detalles" at bounding box center [339, 524] width 143 height 17
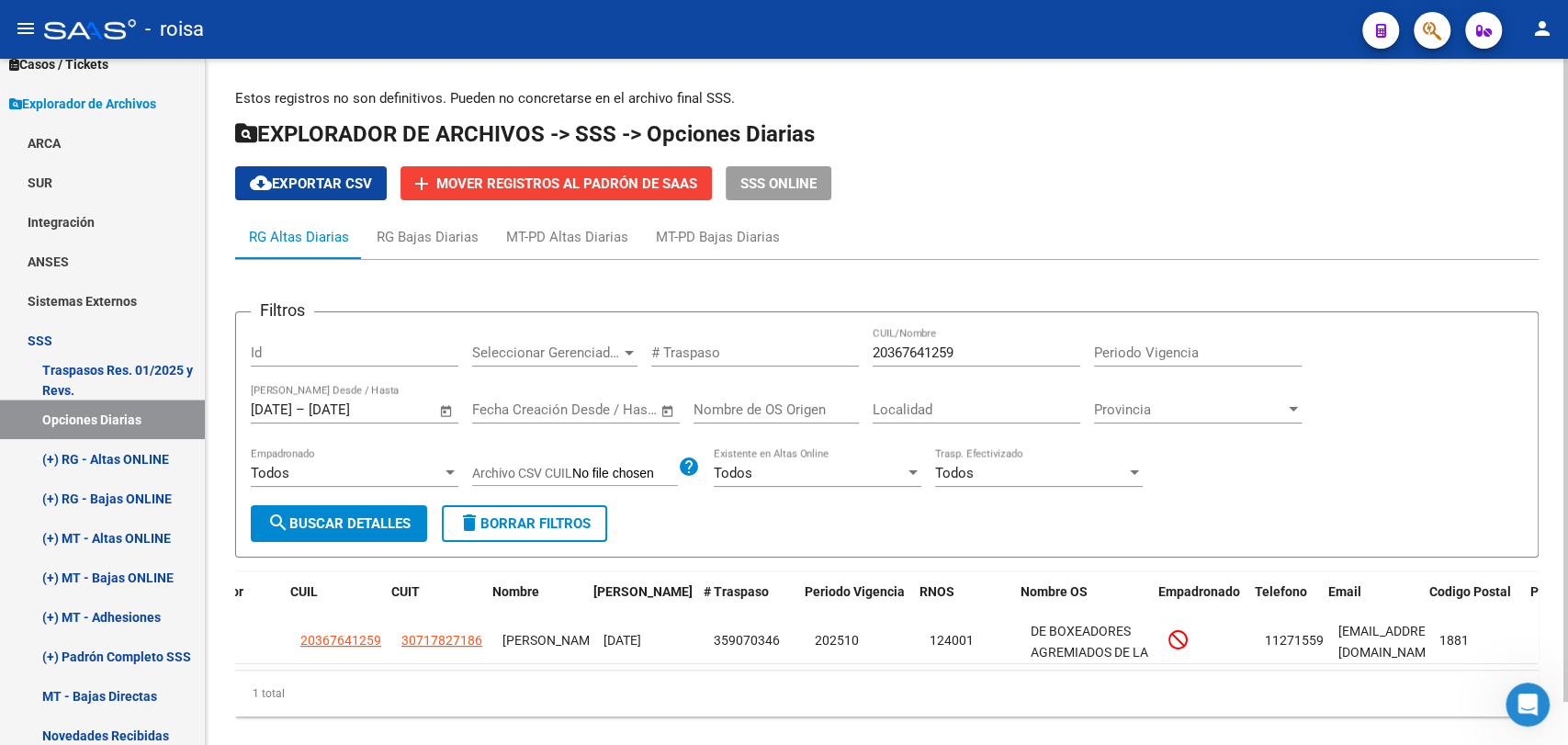
scroll to position [0, 132]
click at [926, 356] on input "20367641259" at bounding box center [977, 353] width 208 height 17
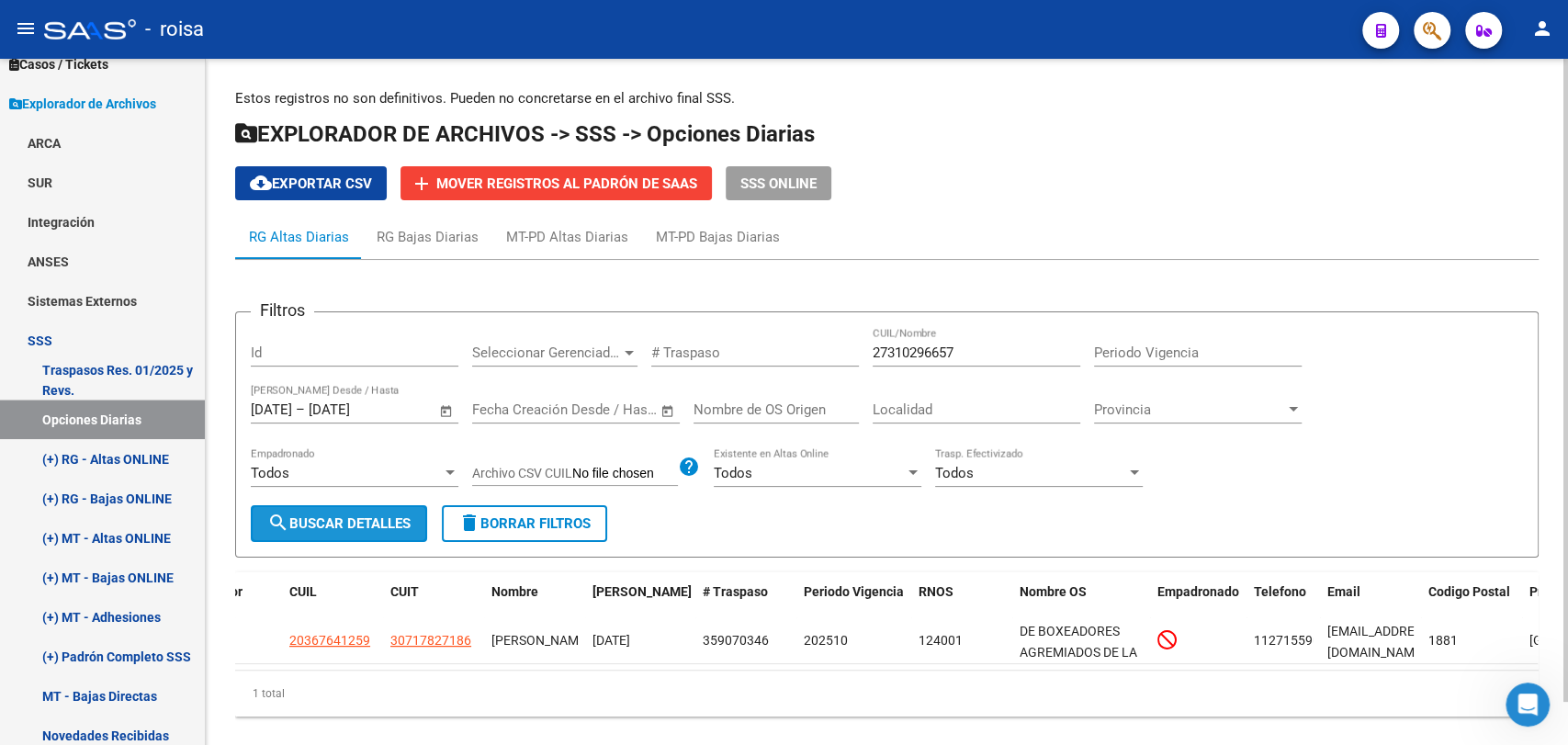
click at [329, 529] on span "search Buscar Detalles" at bounding box center [339, 524] width 143 height 17
click at [942, 343] on div "27310296657 CUIL/Nombre" at bounding box center [977, 347] width 208 height 40
click at [946, 355] on input "27310296657" at bounding box center [977, 353] width 208 height 17
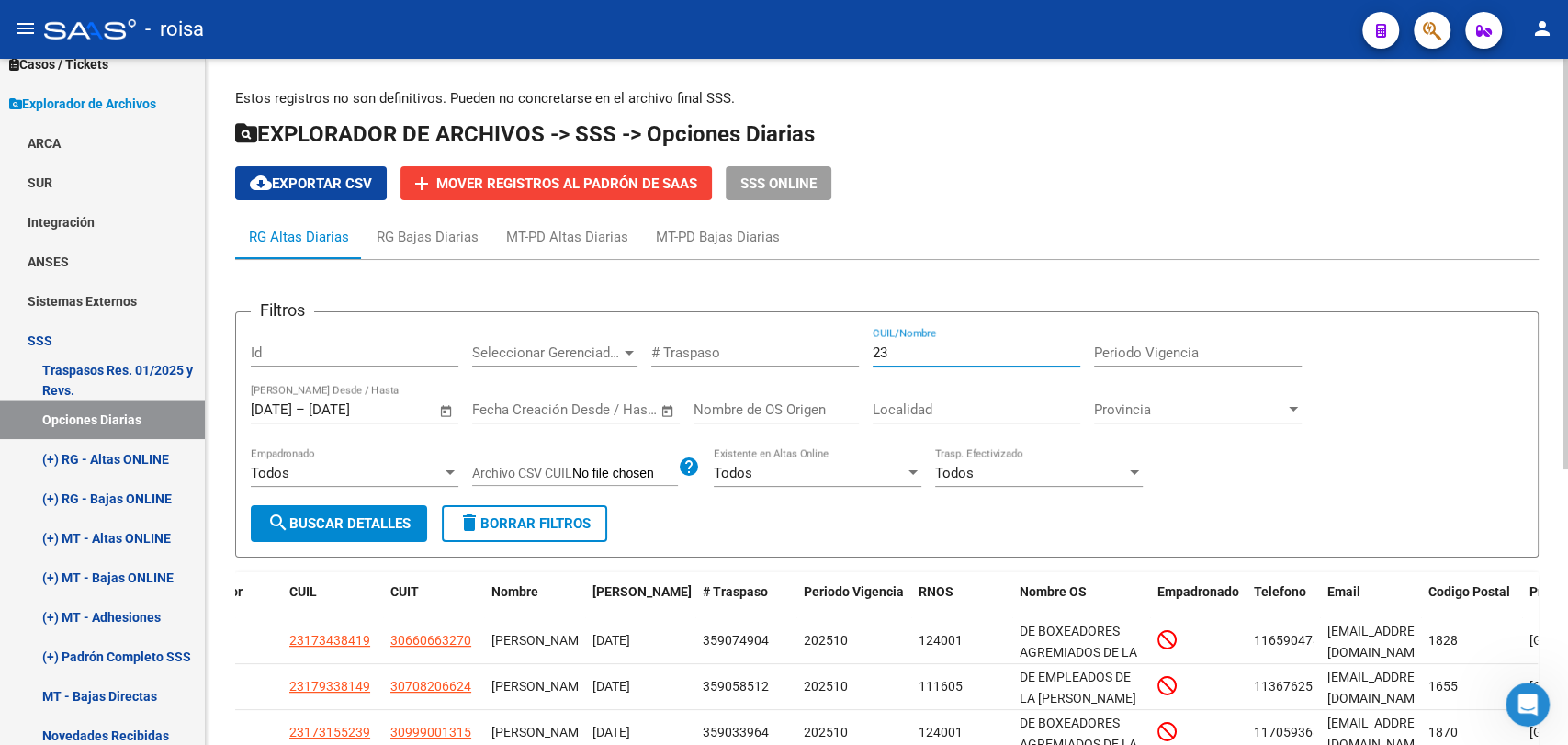
type input "2"
type input "23173438419"
click at [374, 534] on button "search Buscar Detalles" at bounding box center [339, 523] width 177 height 37
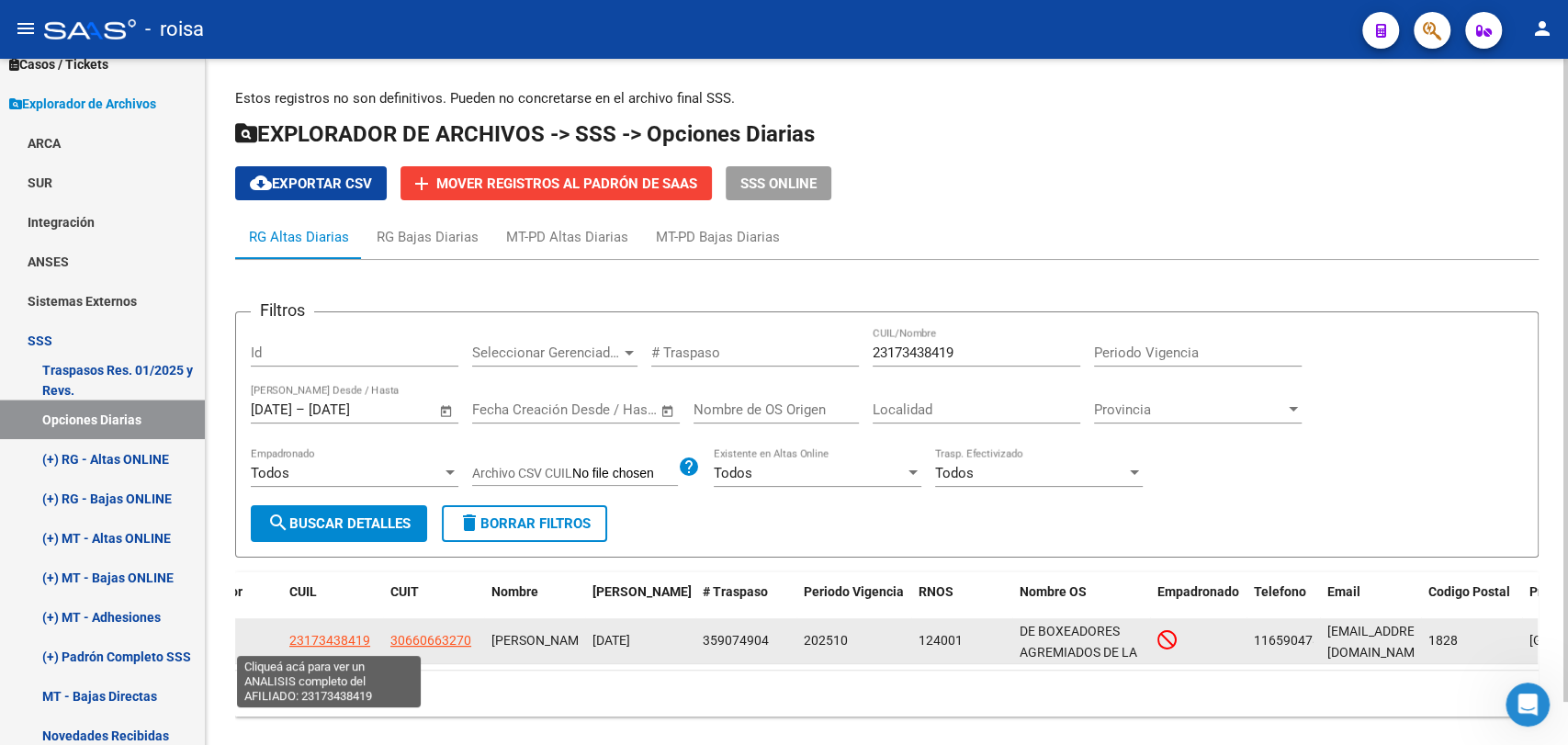
click at [333, 635] on span "23173438419" at bounding box center [330, 641] width 81 height 15
type textarea "23173438419"
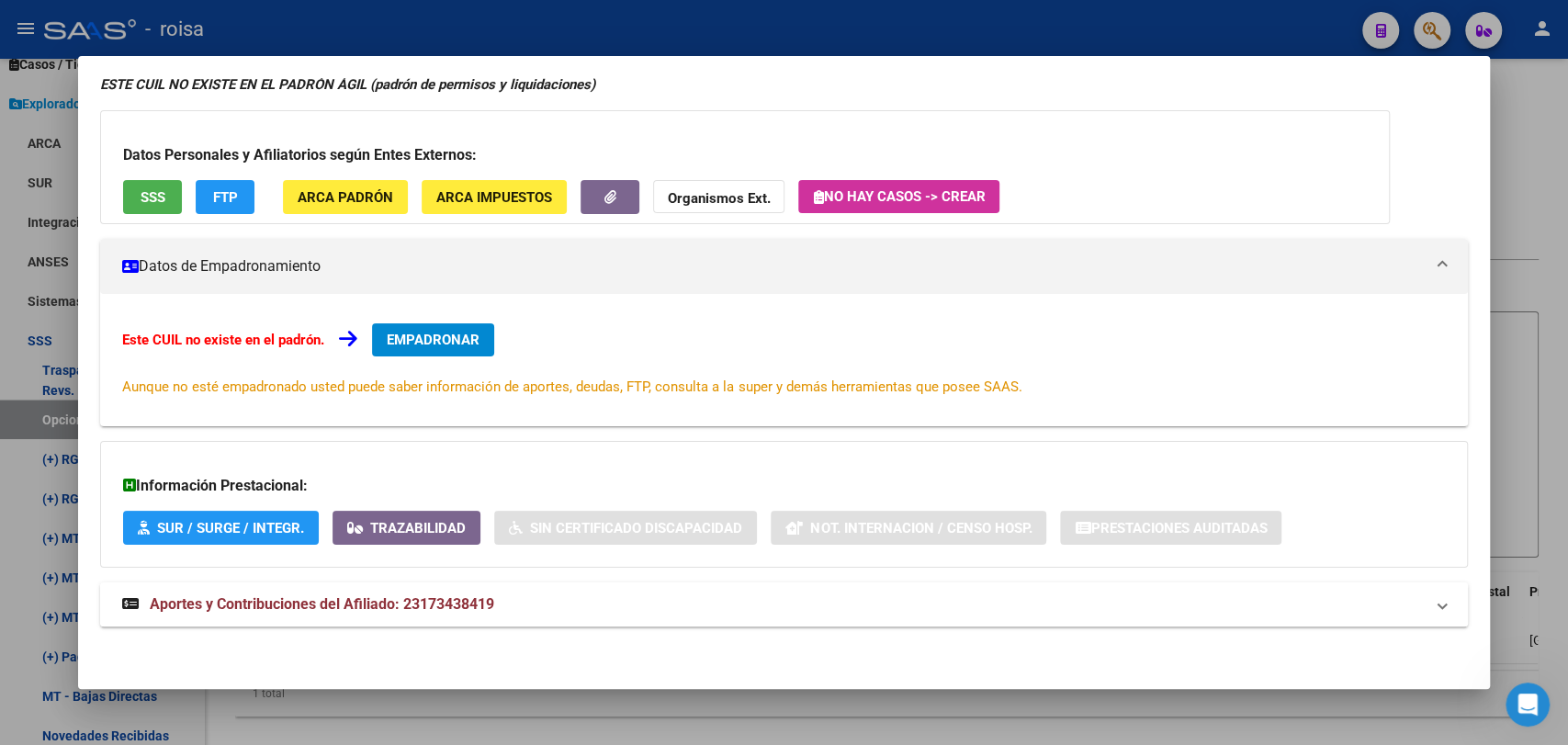
click at [533, 612] on mat-panel-title "Aportes y Contribuciones del Afiliado: 23173438419" at bounding box center [772, 604] width 1301 height 22
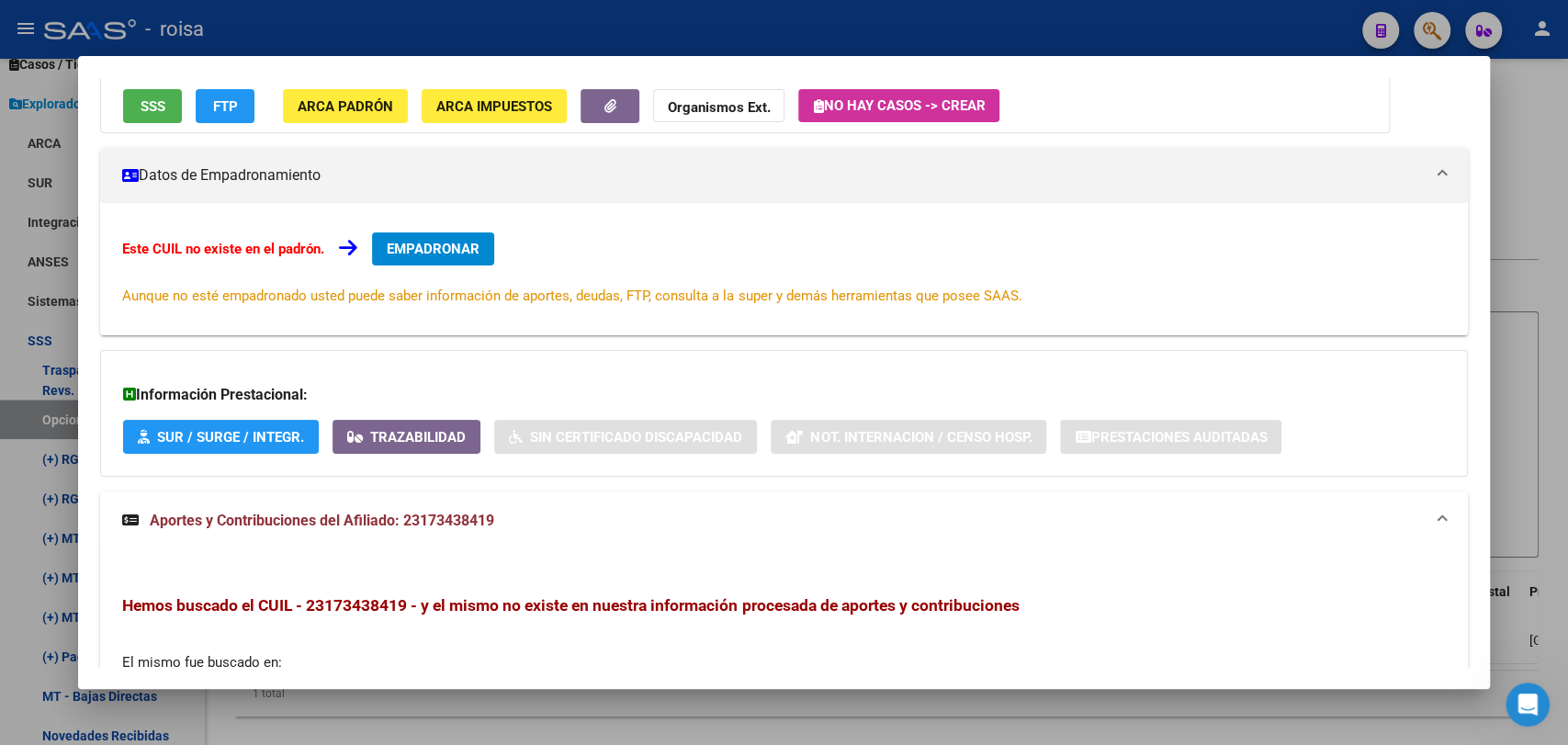
scroll to position [0, 0]
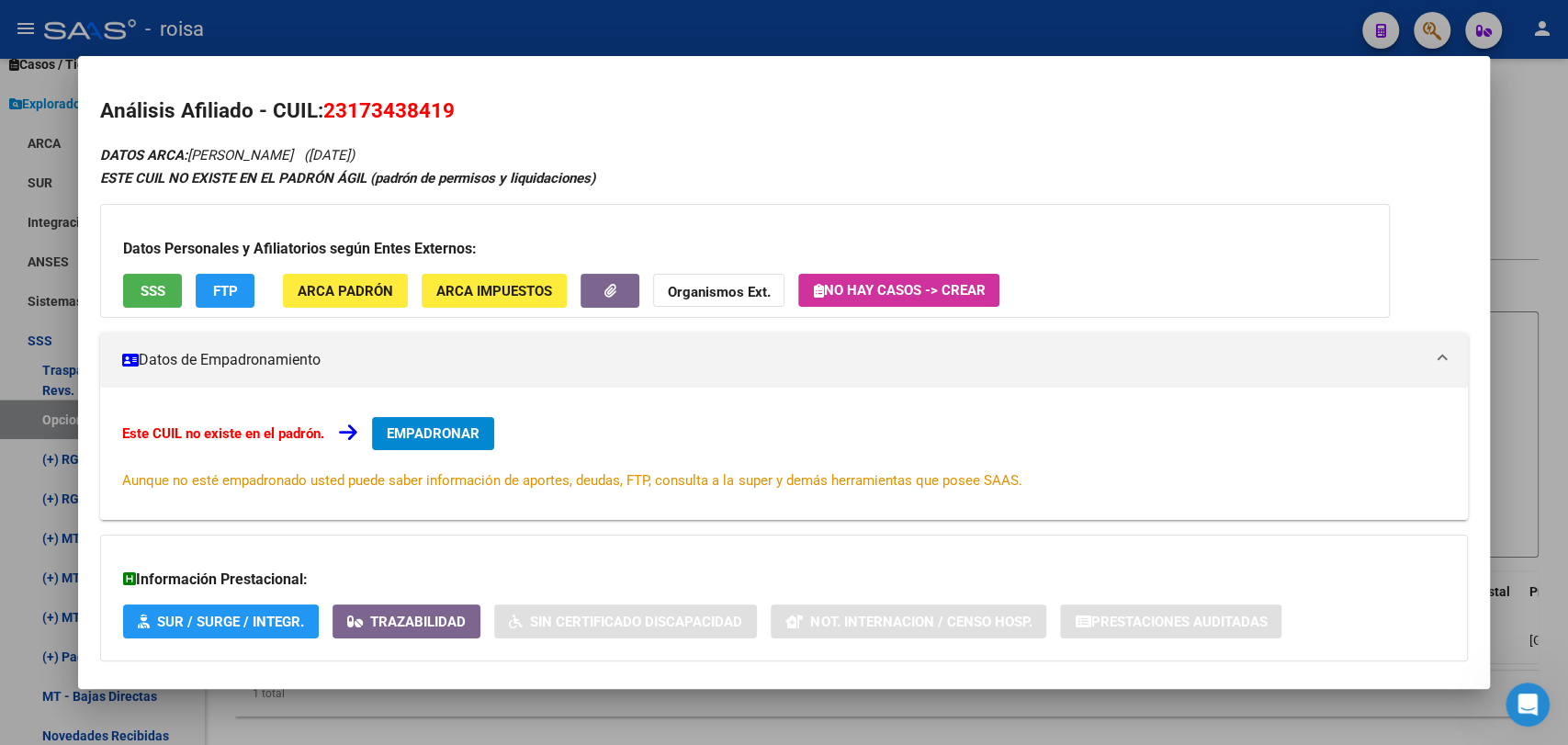
click at [1562, 180] on div at bounding box center [784, 372] width 1568 height 745
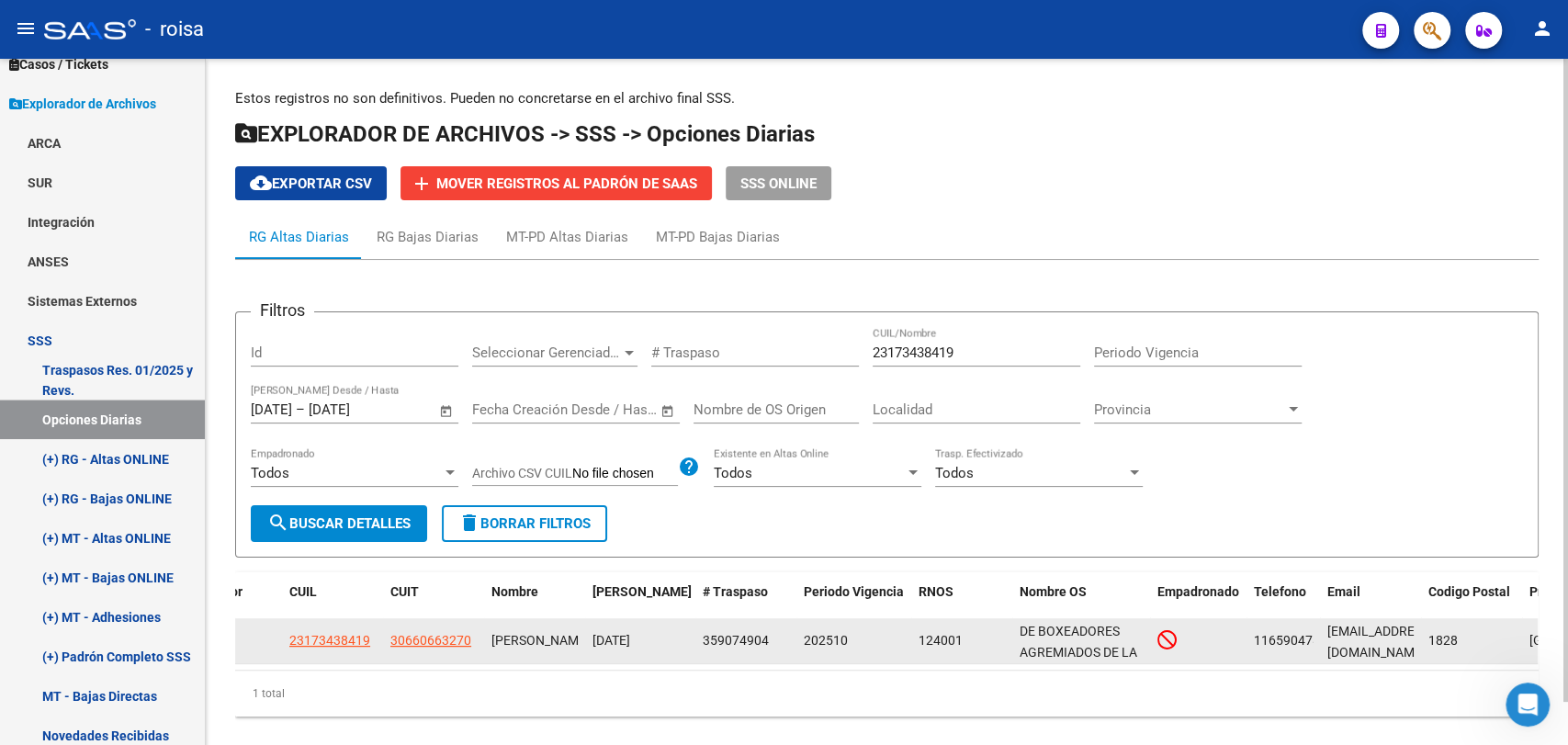
click at [282, 649] on datatable-body-cell "23173438419" at bounding box center [332, 641] width 101 height 45
click at [314, 634] on span "23173438419" at bounding box center [330, 641] width 81 height 15
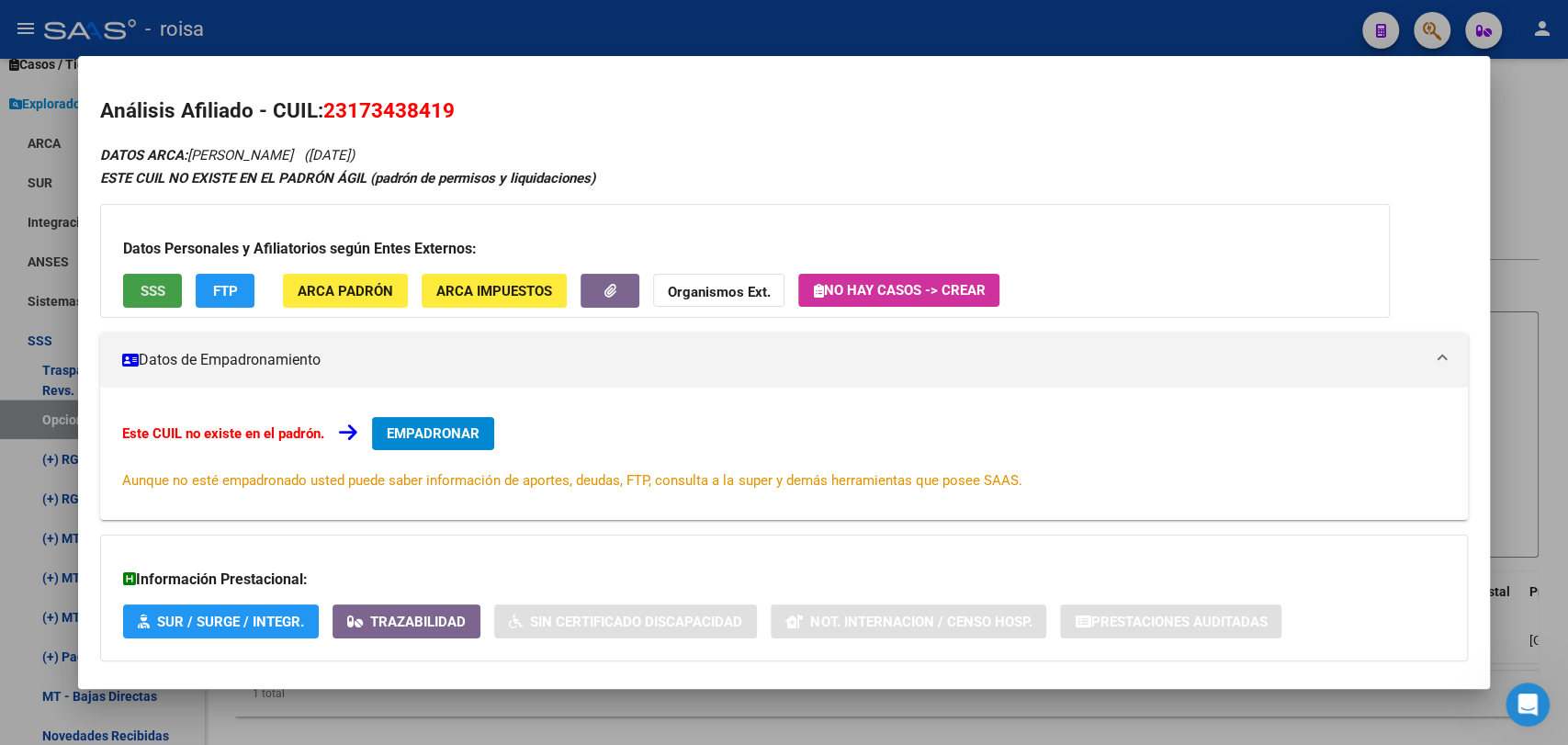
click at [173, 287] on button "SSS" at bounding box center [152, 291] width 59 height 34
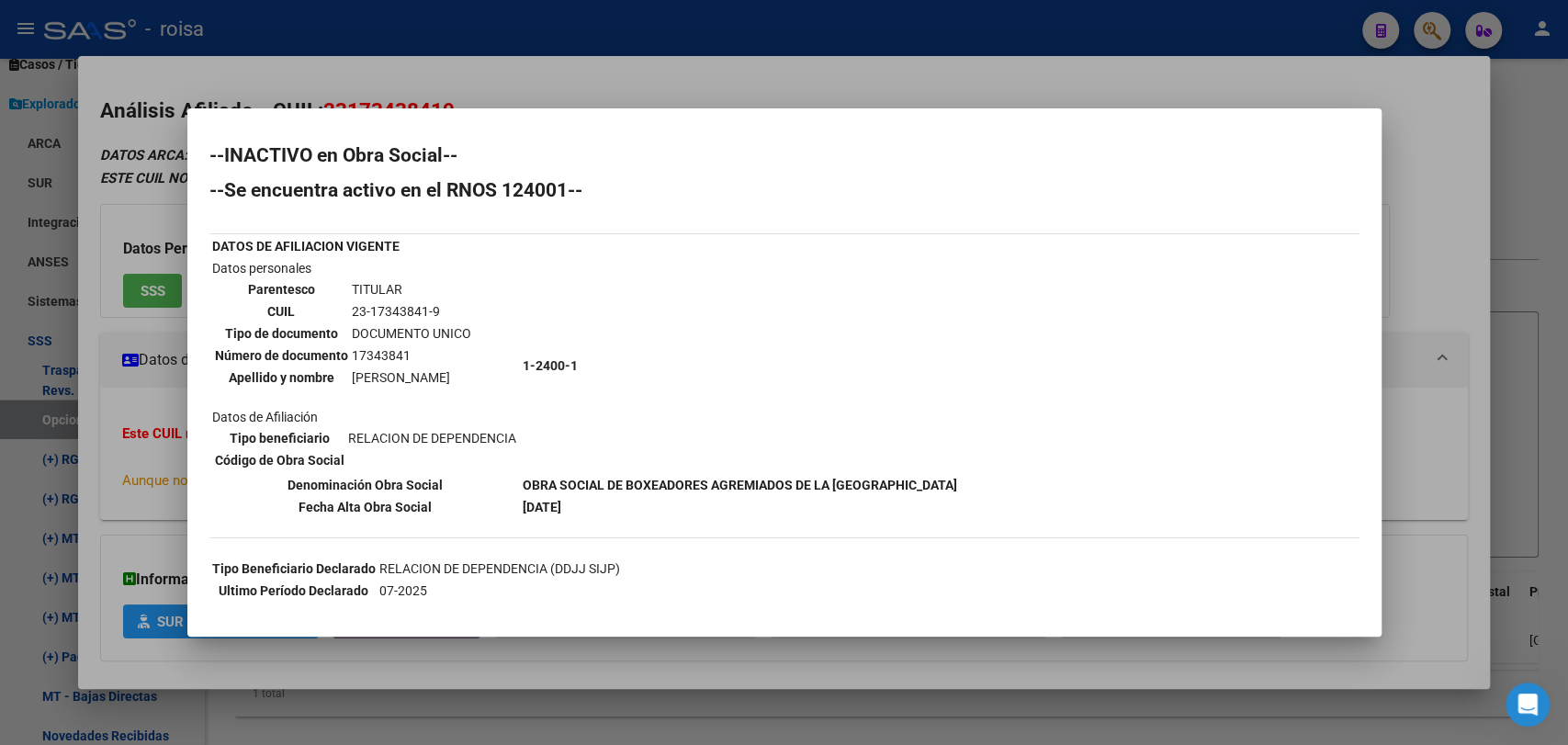
click at [1484, 243] on div at bounding box center [784, 372] width 1568 height 745
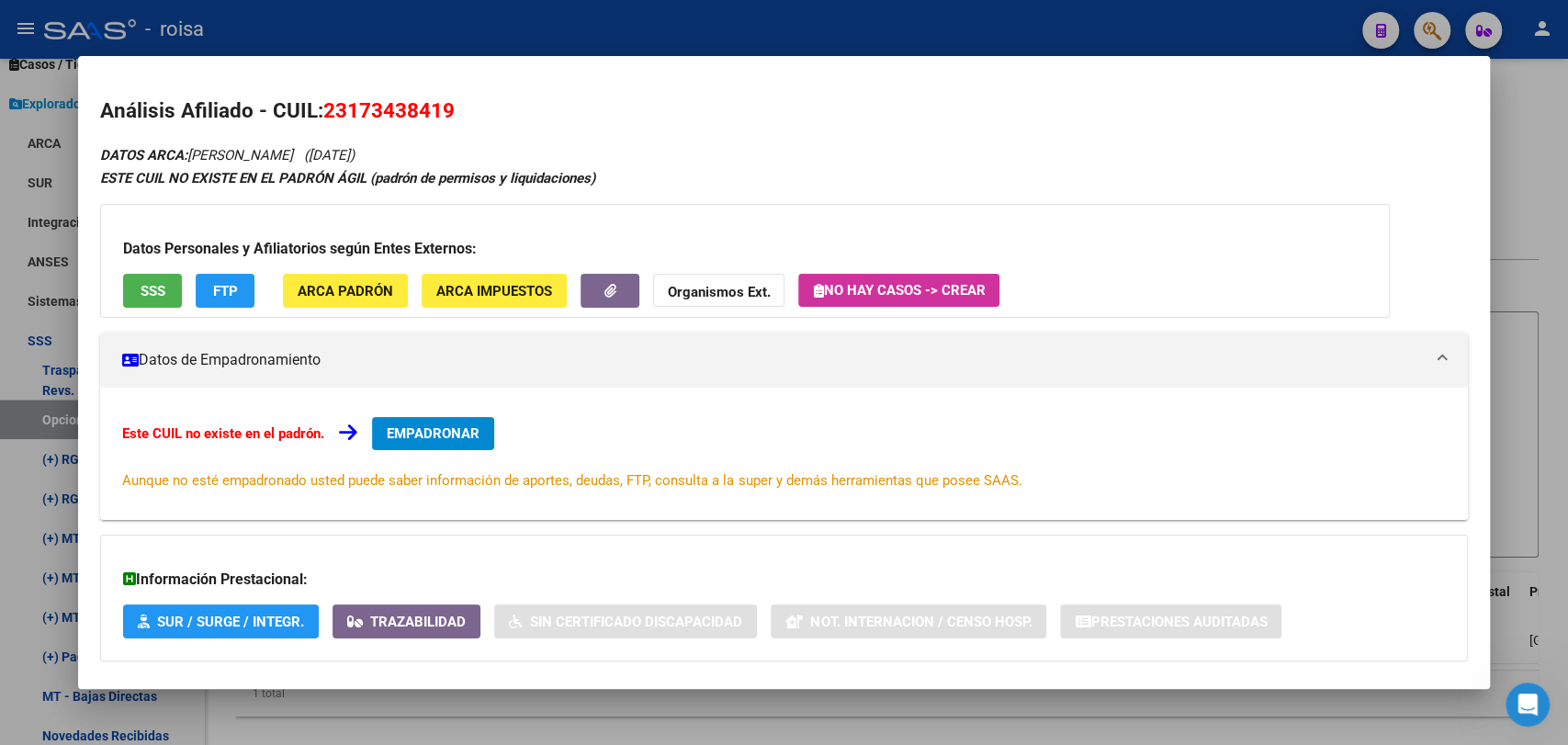
click at [1543, 324] on div at bounding box center [784, 372] width 1568 height 745
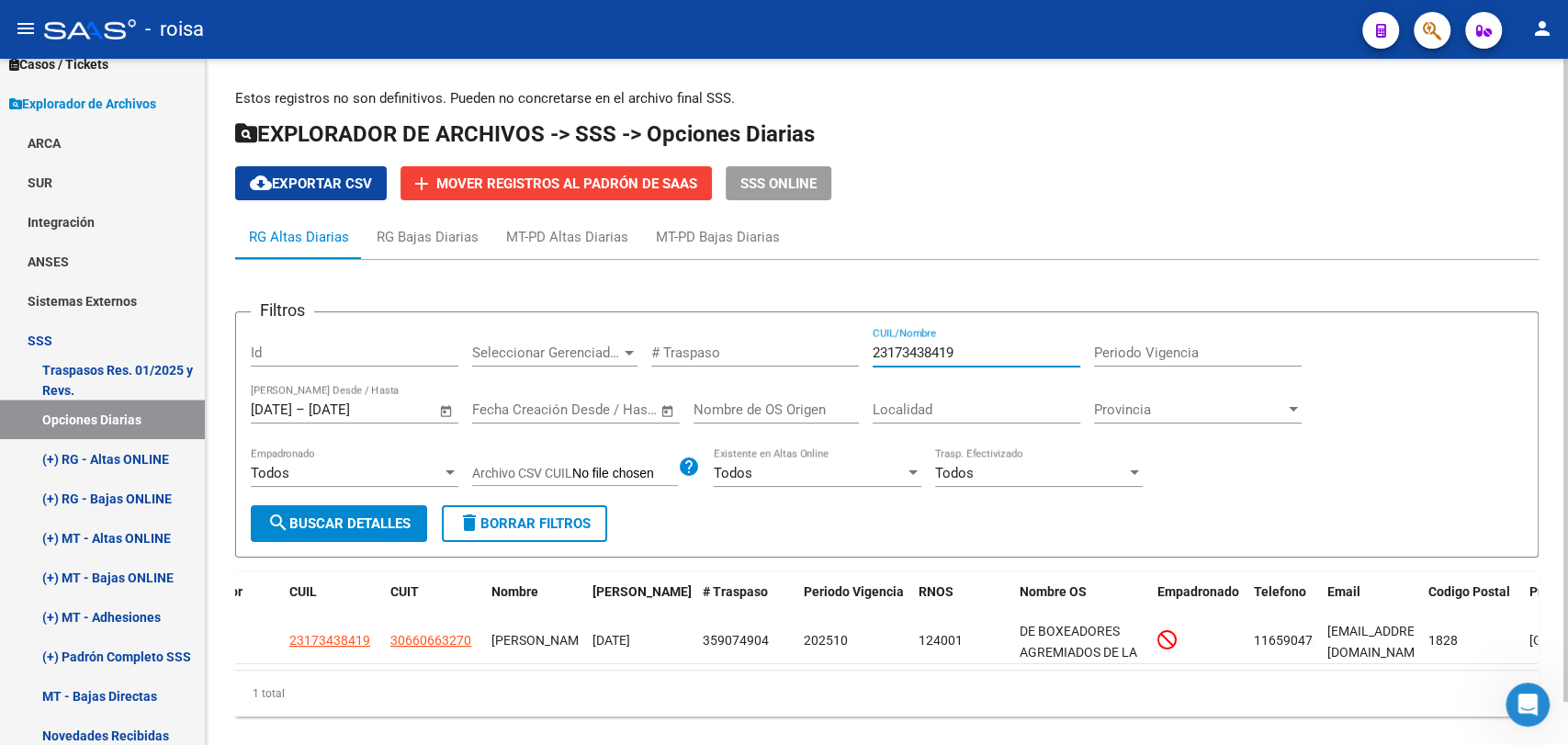
click at [963, 351] on input "23173438419" at bounding box center [977, 353] width 208 height 17
click at [961, 351] on input "23173438419" at bounding box center [977, 353] width 208 height 17
type input "20206743574"
click at [1432, 31] on icon "button" at bounding box center [1431, 30] width 18 height 21
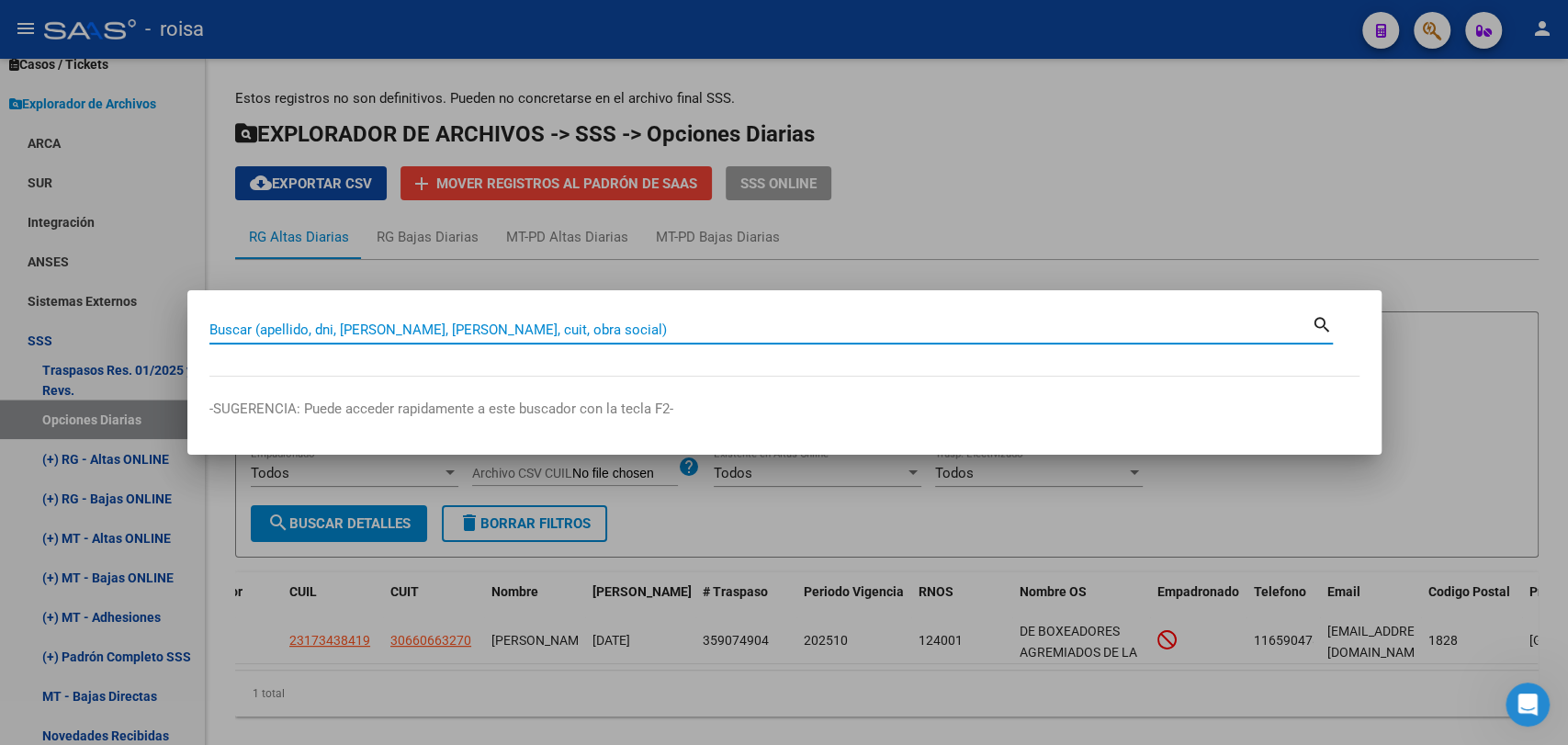
paste input "38814093"
type input "38814093"
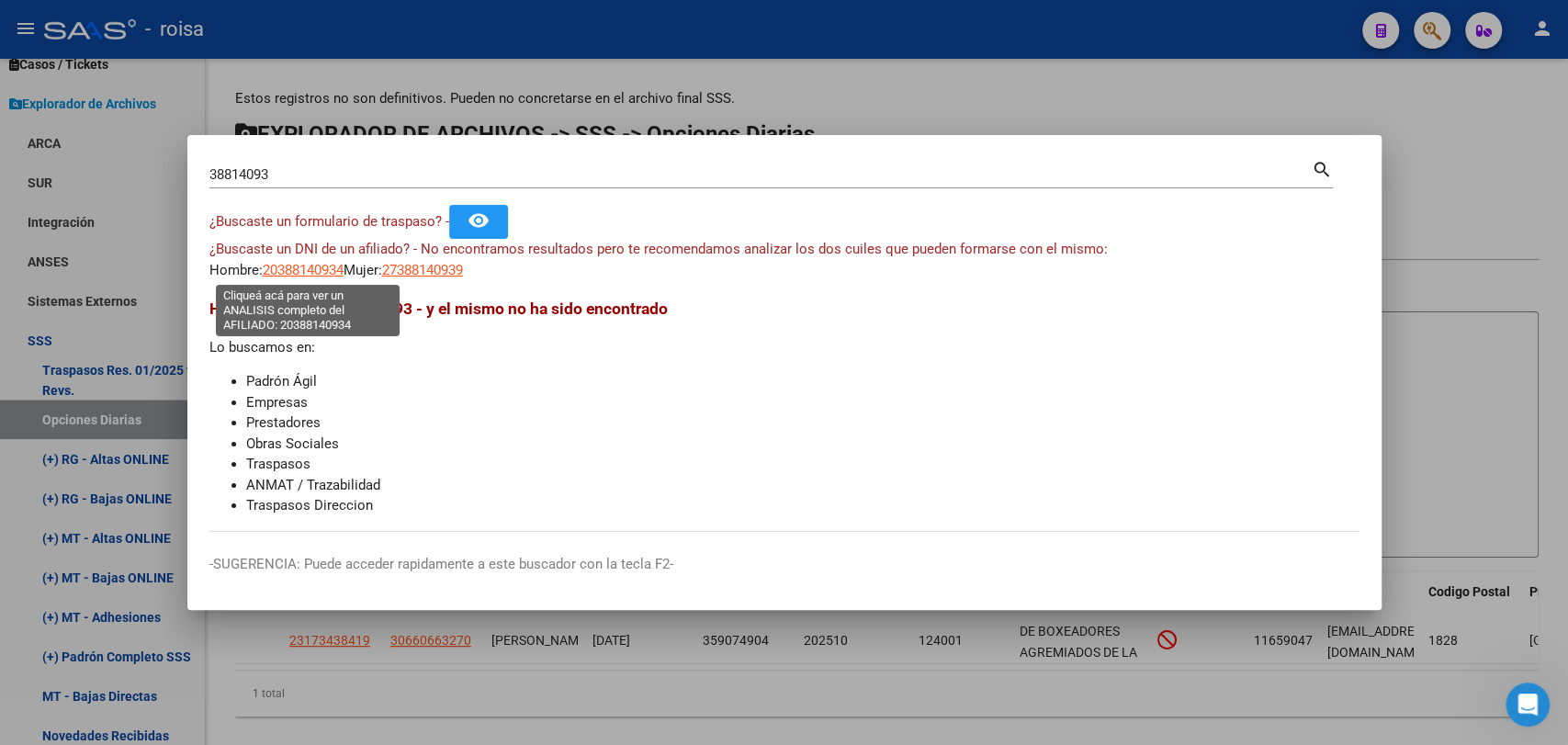
click at [320, 274] on span "20388140934" at bounding box center [303, 270] width 81 height 17
type textarea "20388140934"
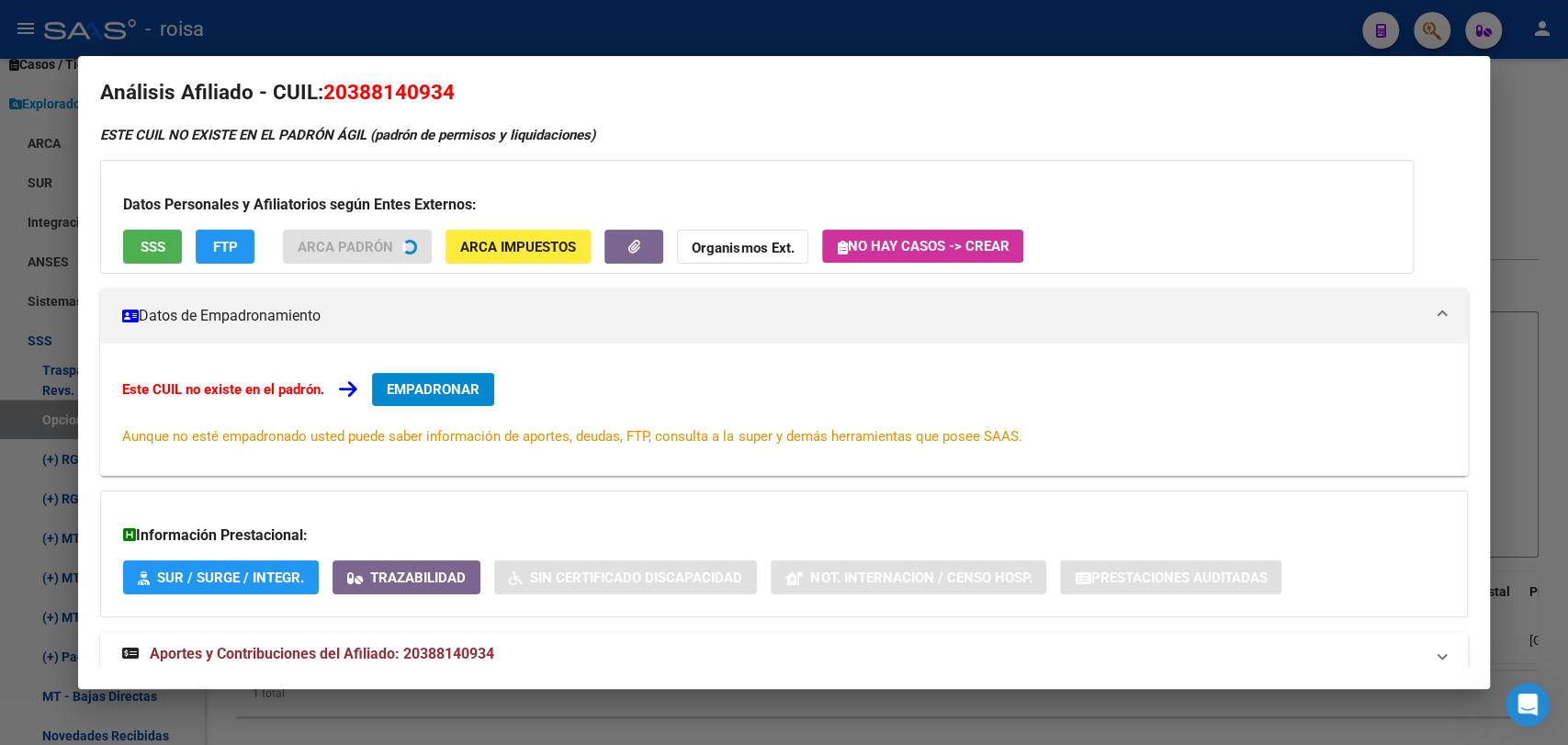
scroll to position [28, 0]
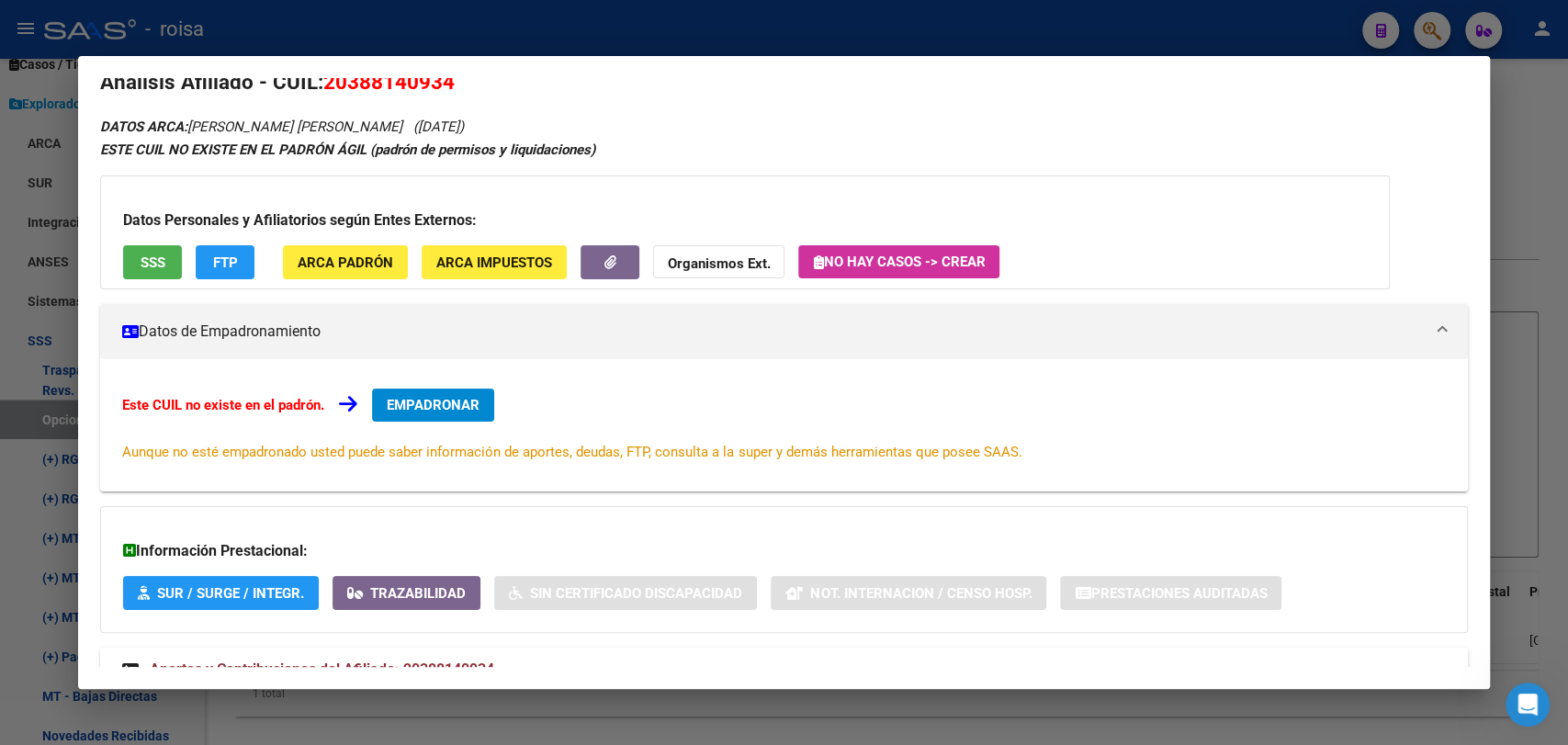
click at [473, 663] on span "Aportes y Contribuciones del Afiliado: 20388140934" at bounding box center [322, 669] width 345 height 17
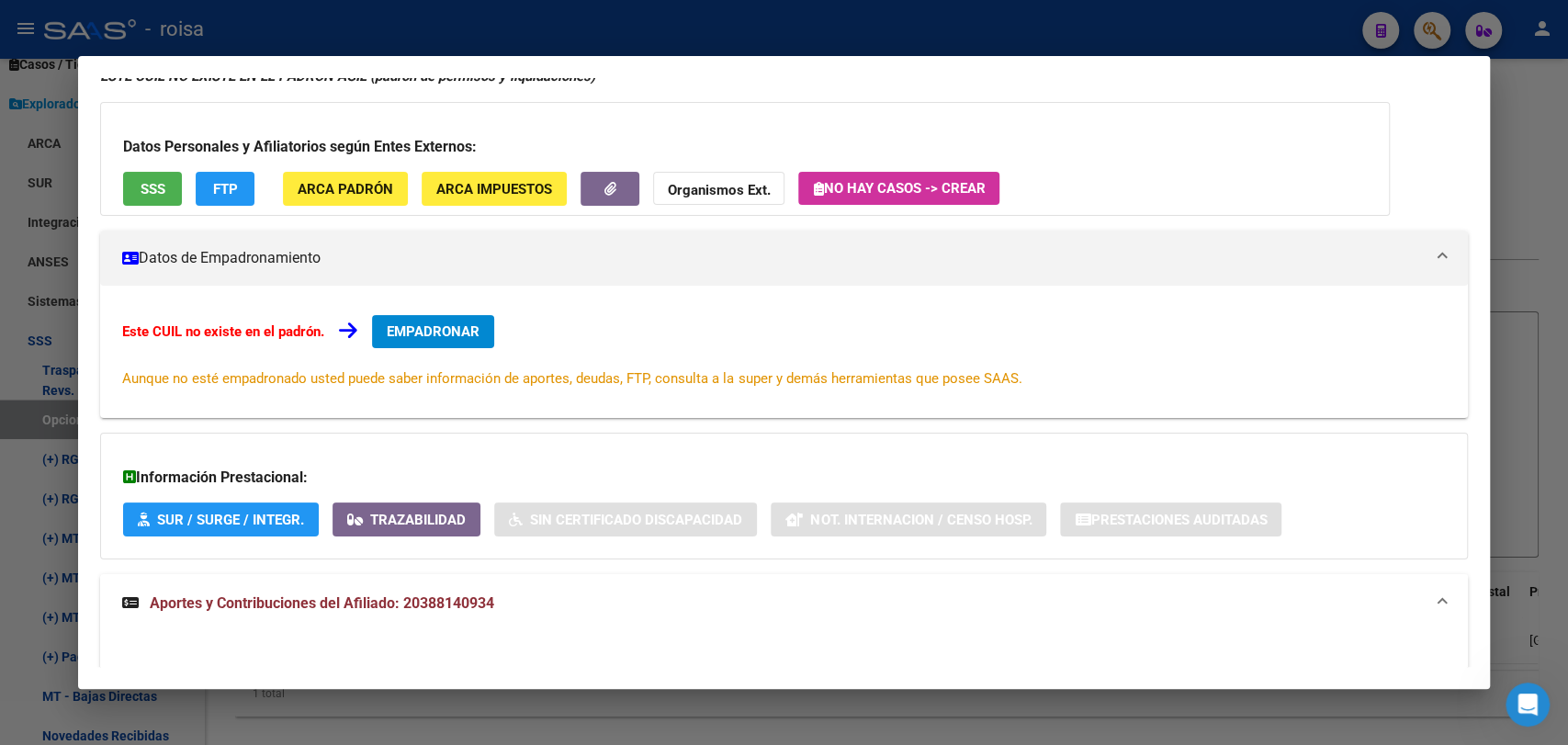
scroll to position [0, 0]
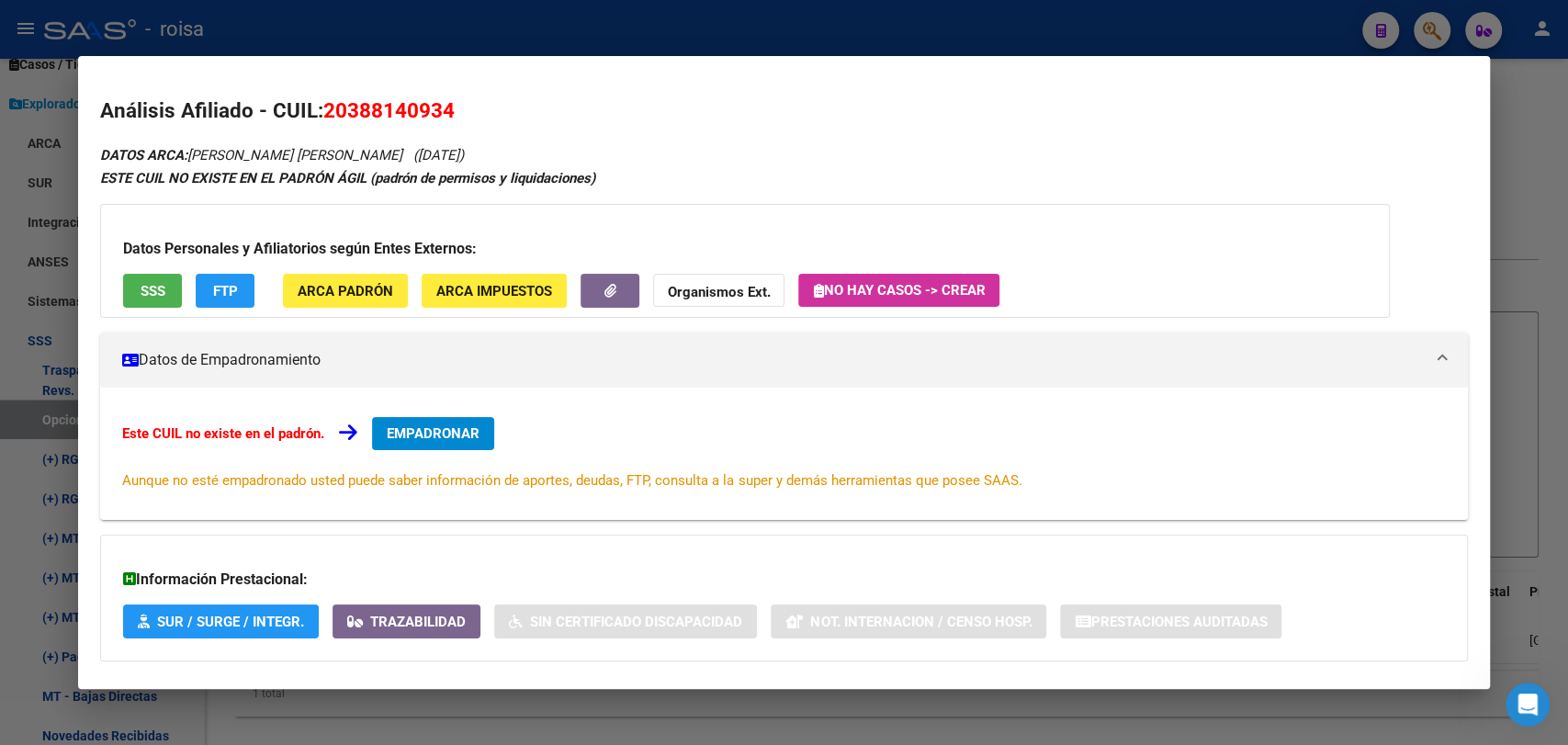
click at [1566, 318] on div at bounding box center [784, 372] width 1568 height 745
